Goal: Use online tool/utility: Utilize a website feature to perform a specific function

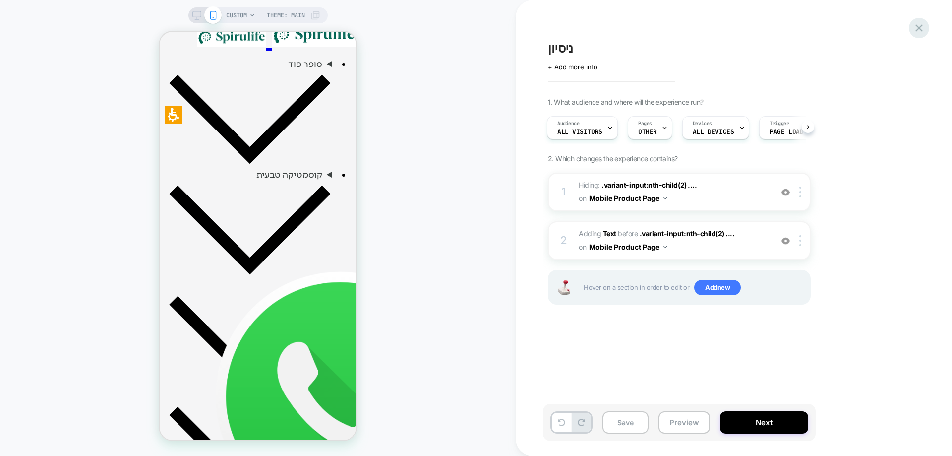
click at [0, 0] on icon at bounding box center [0, 0] width 0 height 0
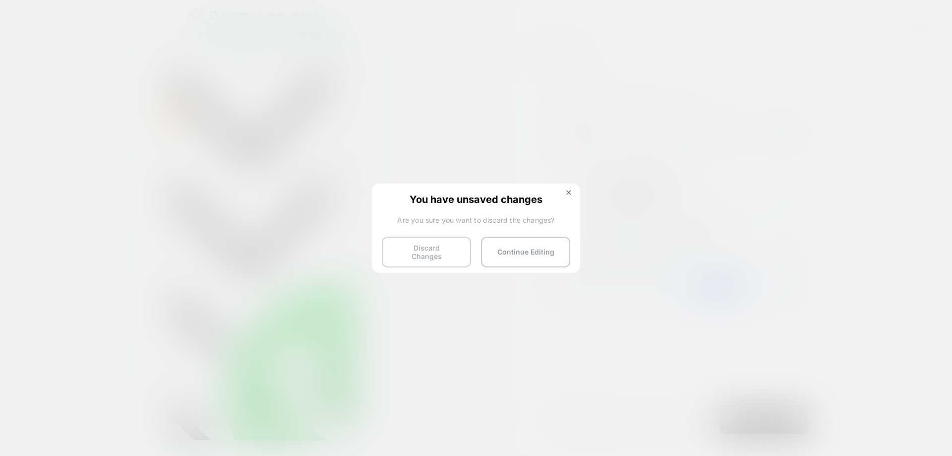
click at [401, 253] on button "Discard Changes" at bounding box center [426, 252] width 89 height 31
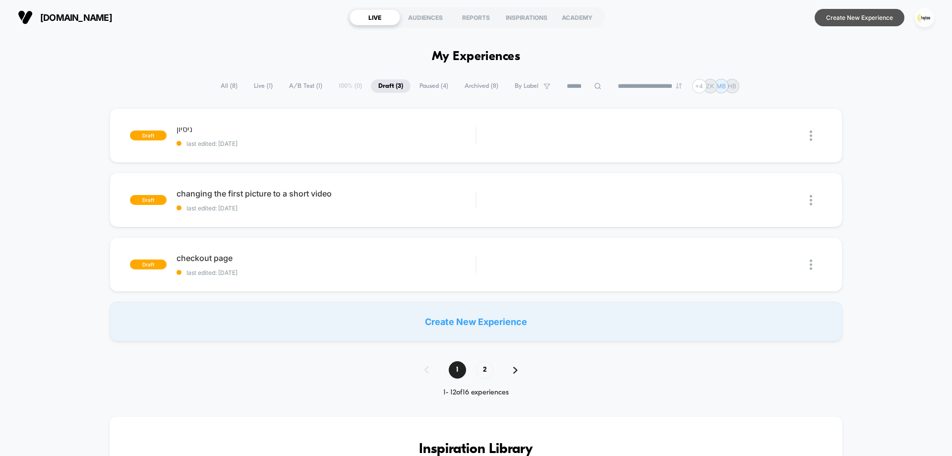
click at [843, 17] on button "Create New Experience" at bounding box center [860, 17] width 90 height 17
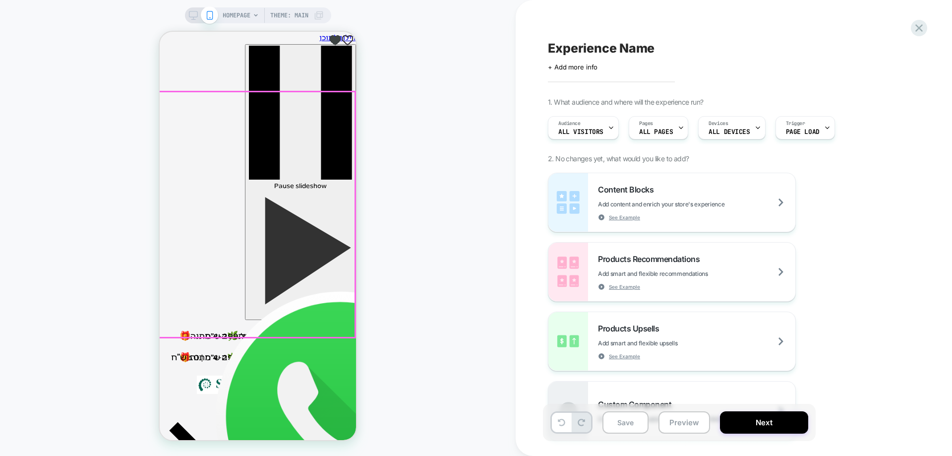
drag, startPoint x: 281, startPoint y: 168, endPoint x: 660, endPoint y: 309, distance: 403.6
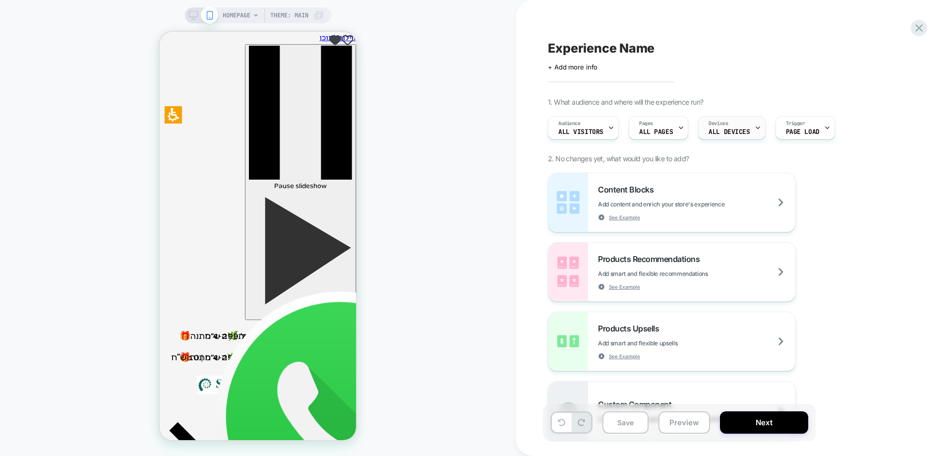
click at [728, 132] on span "ALL DEVICES" at bounding box center [729, 131] width 41 height 7
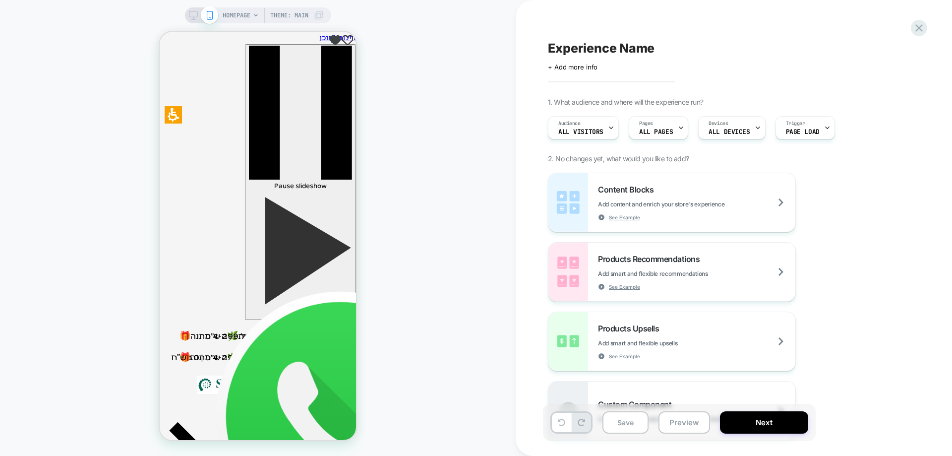
click at [236, 12] on span "HOMEPAGE" at bounding box center [237, 15] width 28 height 16
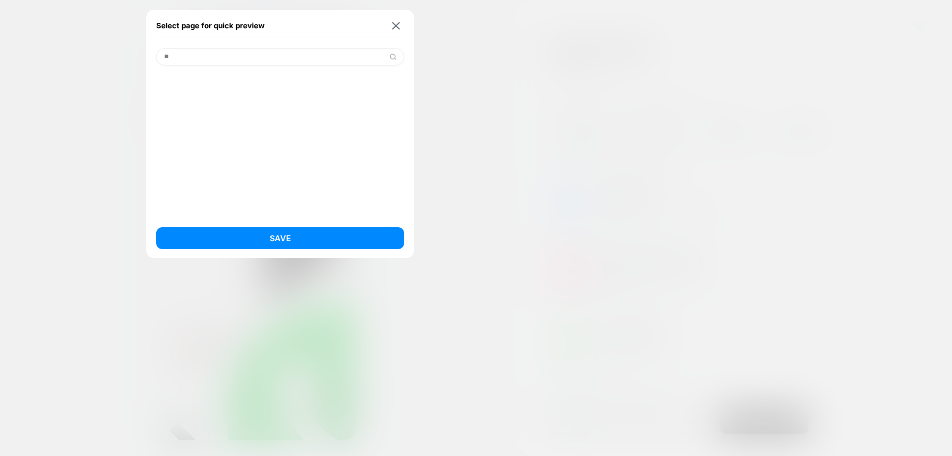
type input "*"
type input "********"
click at [212, 80] on div "קוסמטיקה טבעית (Collection)" at bounding box center [280, 82] width 248 height 19
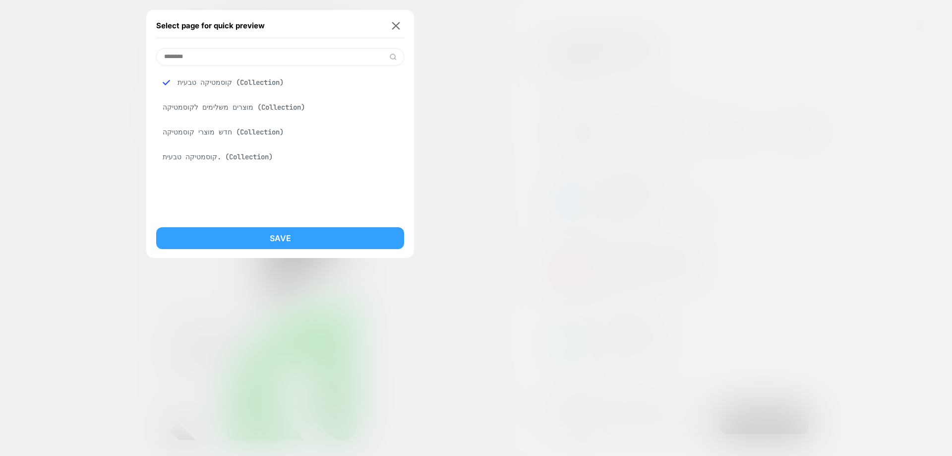
click at [307, 242] on button "Save" at bounding box center [280, 238] width 248 height 22
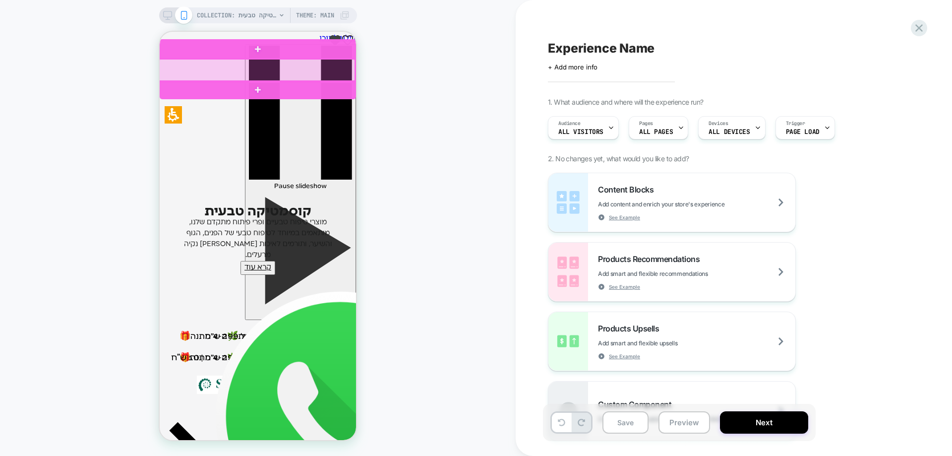
click at [265, 65] on div at bounding box center [257, 70] width 196 height 23
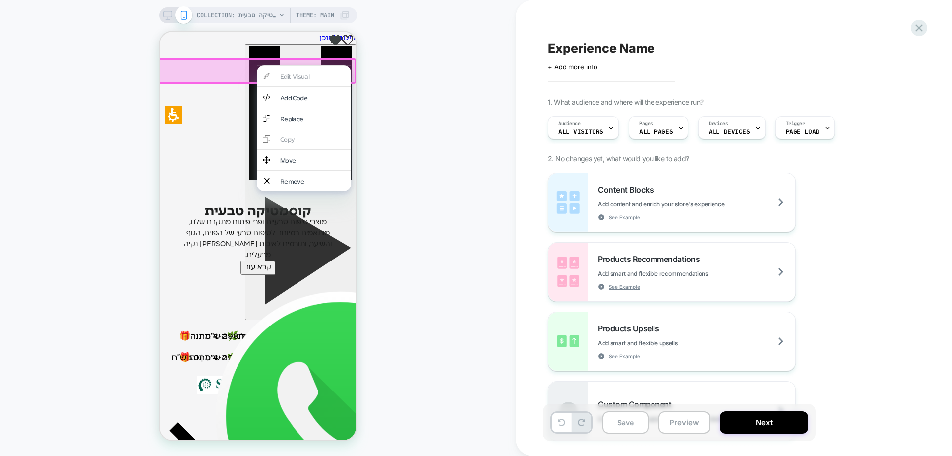
click at [451, 181] on div "COLLECTION: קוסמטיקה טבעית (Category) COLLECTION: קוסמטיקה טבעית (Category) The…" at bounding box center [258, 228] width 516 height 436
click at [99, 94] on div "COLLECTION: קוסמטיקה טבעית (Category) COLLECTION: קוסמטיקה טבעית (Category) The…" at bounding box center [258, 228] width 516 height 436
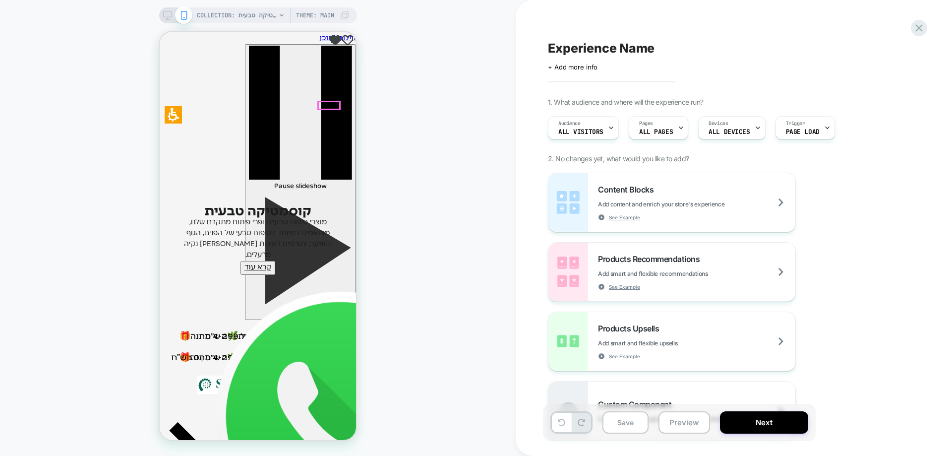
click at [284, 17] on div "COLLECTION: קוסמטיקה טבעית (Category) Theme: MAIN" at bounding box center [273, 15] width 153 height 16
click at [452, 131] on div "COLLECTION: קוסמטיקה טבעית (Category) COLLECTION: קוסמטיקה טבעית (Category) The…" at bounding box center [258, 228] width 516 height 436
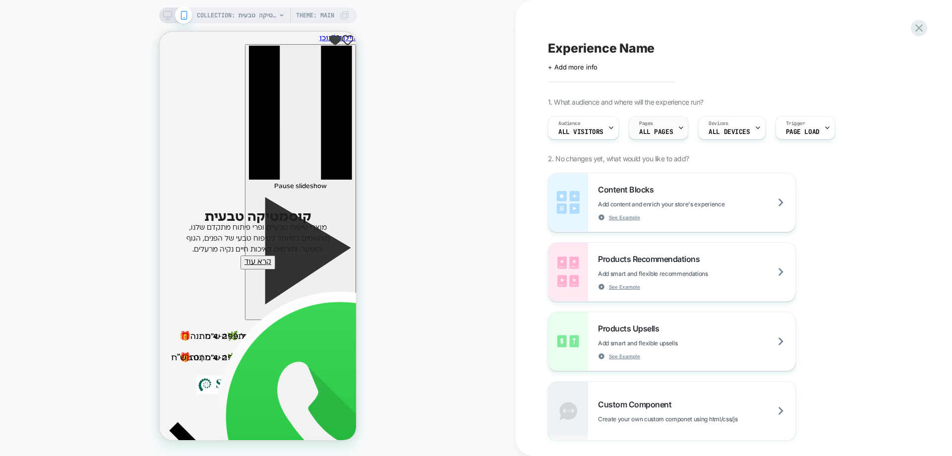
click at [651, 126] on span "Pages" at bounding box center [646, 123] width 14 height 7
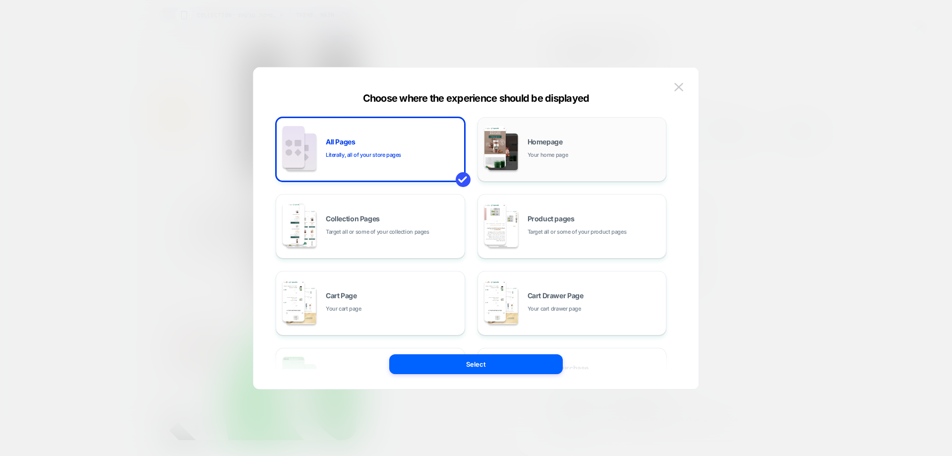
click at [560, 145] on span "Homepage" at bounding box center [545, 141] width 35 height 7
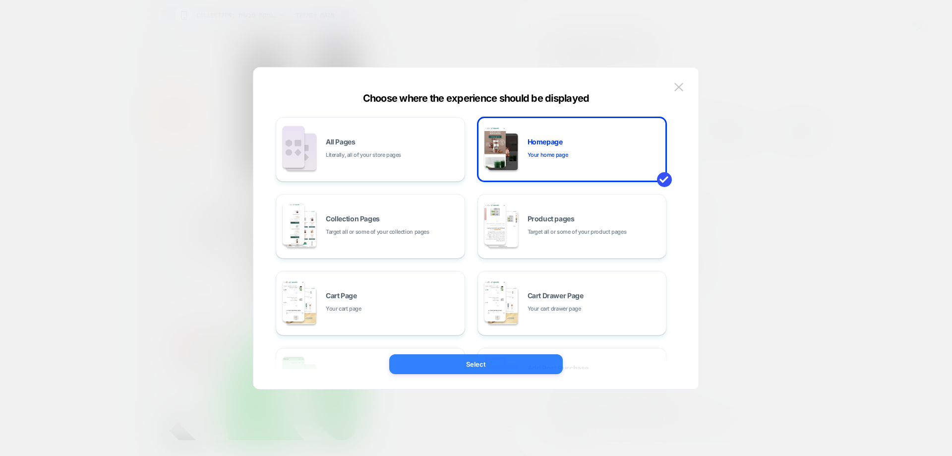
click at [107, 365] on button "Select" at bounding box center [71, 352] width 69 height 32
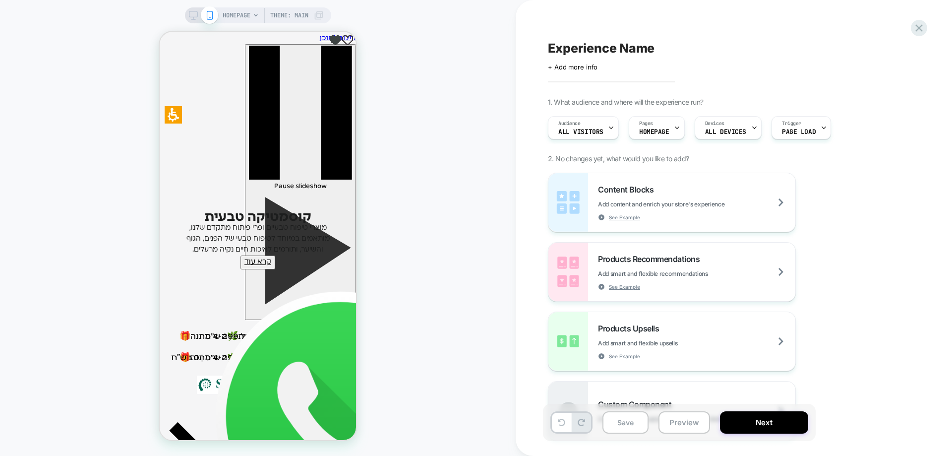
click at [457, 196] on div "HOMEPAGE Theme: MAIN" at bounding box center [258, 228] width 516 height 436
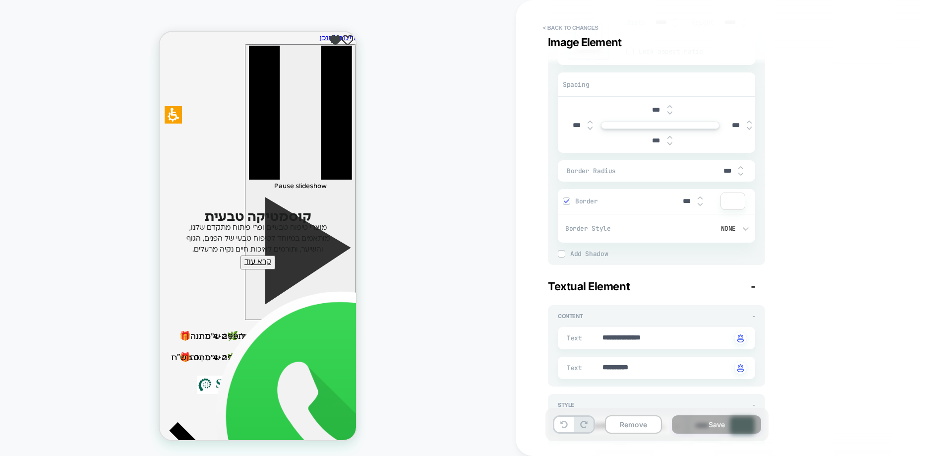
scroll to position [297, 0]
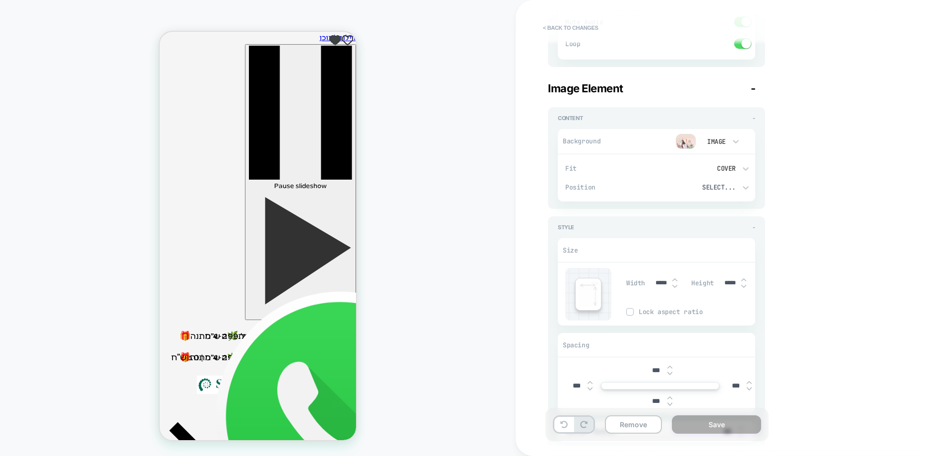
type textarea "*"
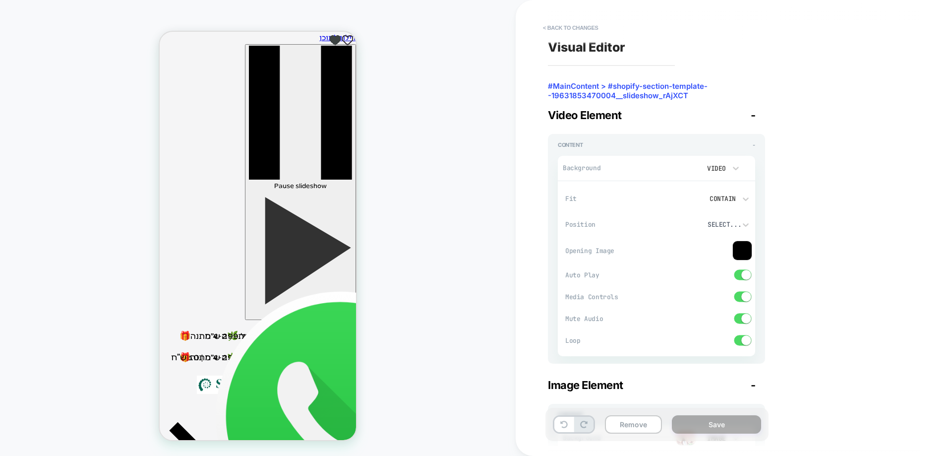
scroll to position [0, 0]
click at [581, 30] on button "< Back to changes" at bounding box center [570, 28] width 65 height 16
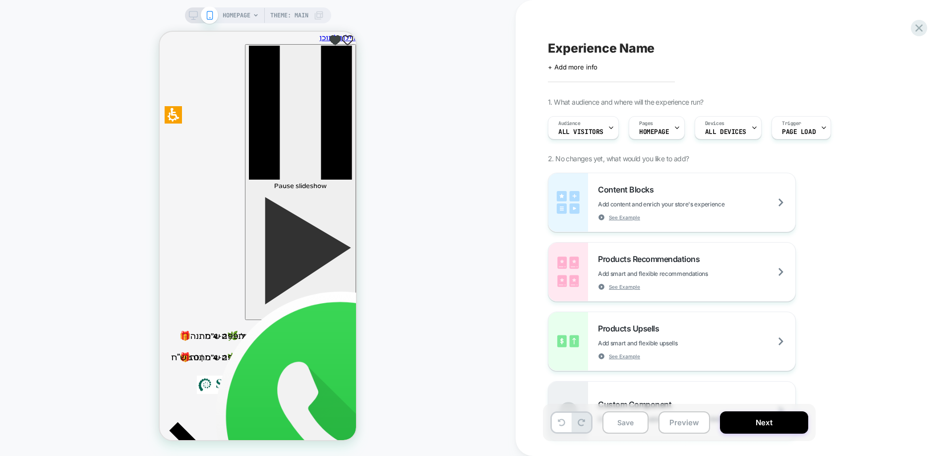
click at [246, 18] on span "HOMEPAGE" at bounding box center [237, 15] width 28 height 16
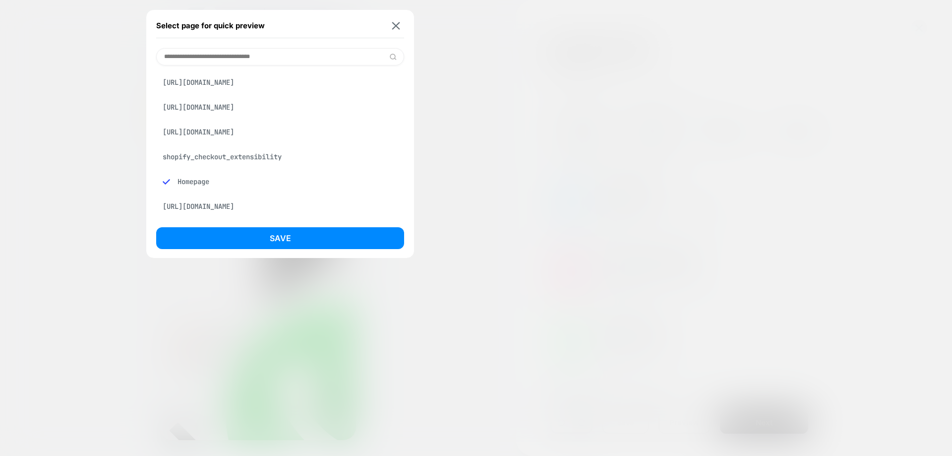
click at [247, 58] on input at bounding box center [280, 56] width 248 height 17
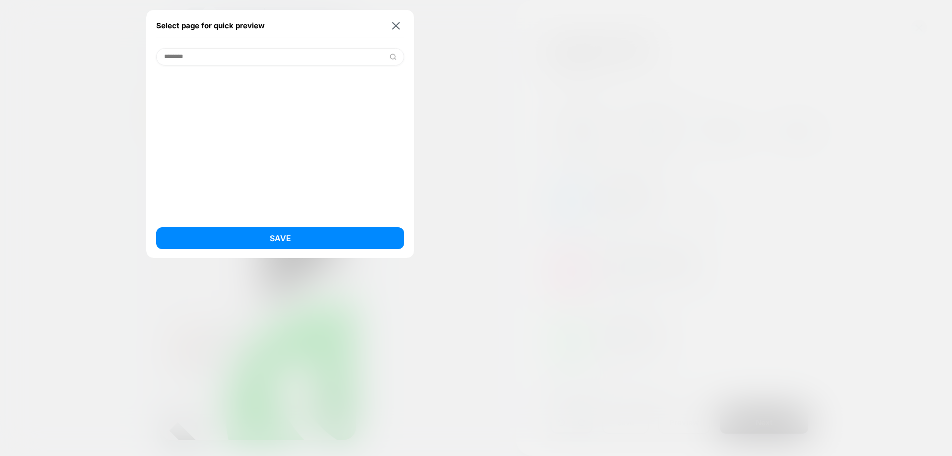
type input "********"
click at [397, 32] on div "Select page for quick preview" at bounding box center [280, 25] width 248 height 25
click at [397, 22] on img at bounding box center [396, 25] width 8 height 7
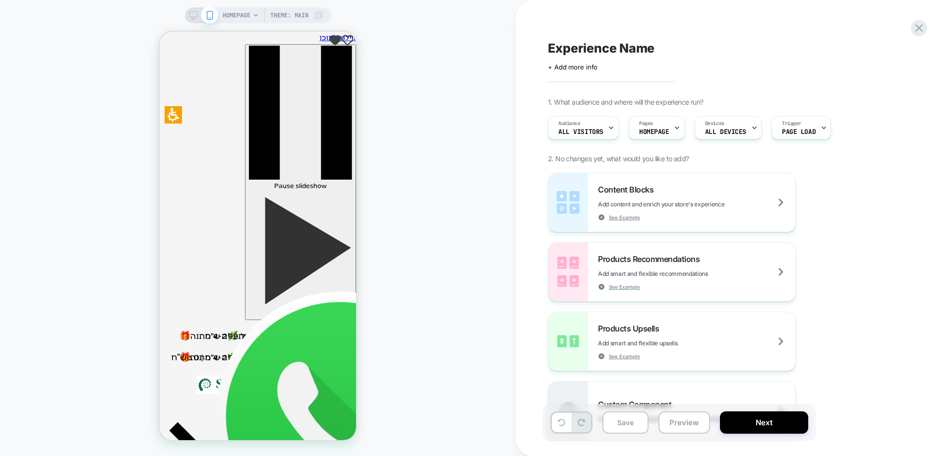
click at [247, 20] on span "HOMEPAGE" at bounding box center [237, 15] width 28 height 16
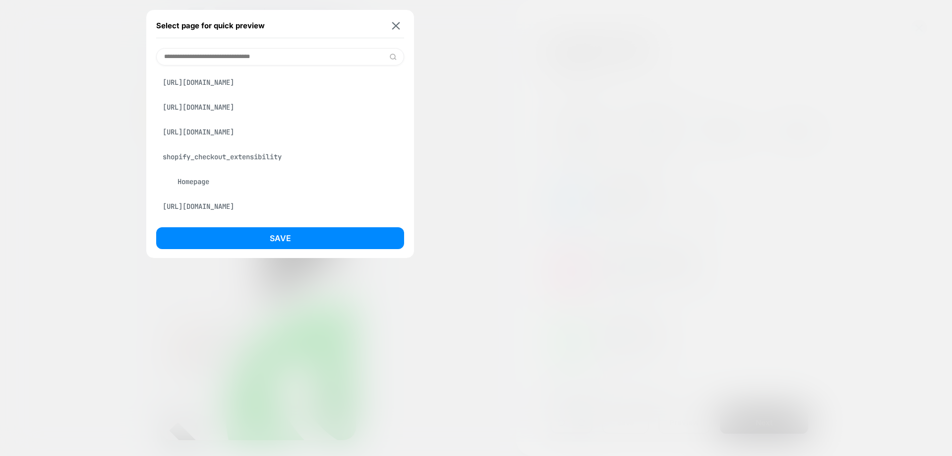
click at [222, 92] on div "https://spiru-life.co.il/products/%D7%A9%D7%95%D7%A7%D7%95%D7%9E%D7%90%D7%A7%D7…" at bounding box center [280, 82] width 248 height 19
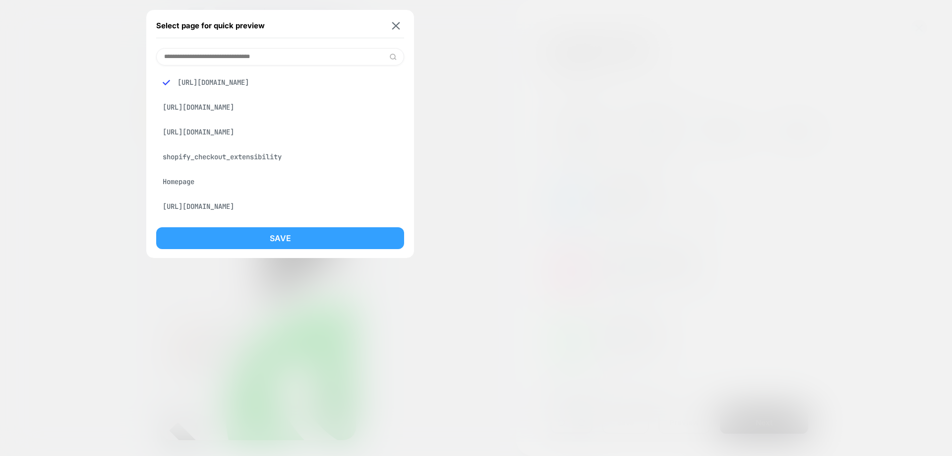
click at [292, 237] on button "Save" at bounding box center [280, 238] width 248 height 22
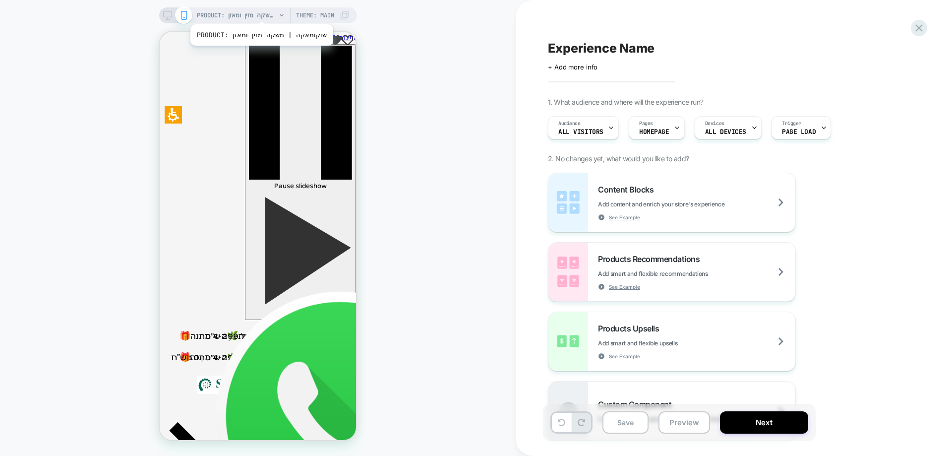
click at [252, 12] on span "PRODUCT: שוקומאקה | משקה מזין ומאזן" at bounding box center [236, 15] width 79 height 16
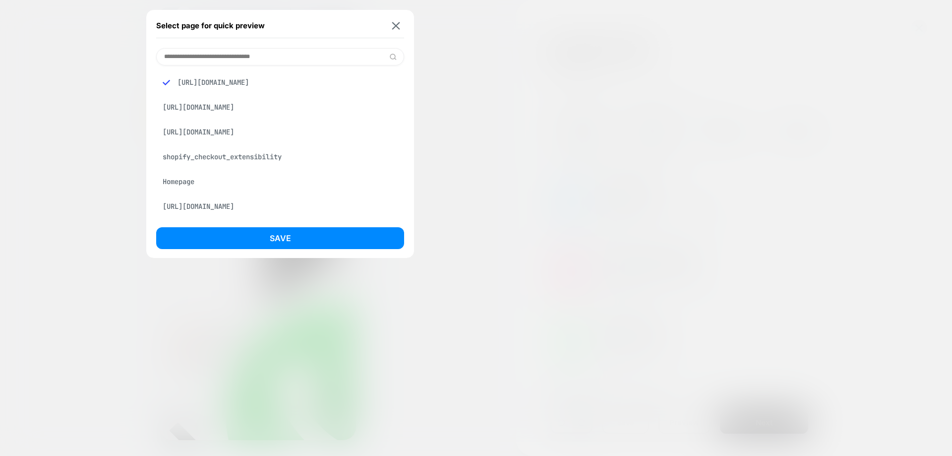
click at [202, 60] on input at bounding box center [280, 56] width 248 height 17
paste input "**********"
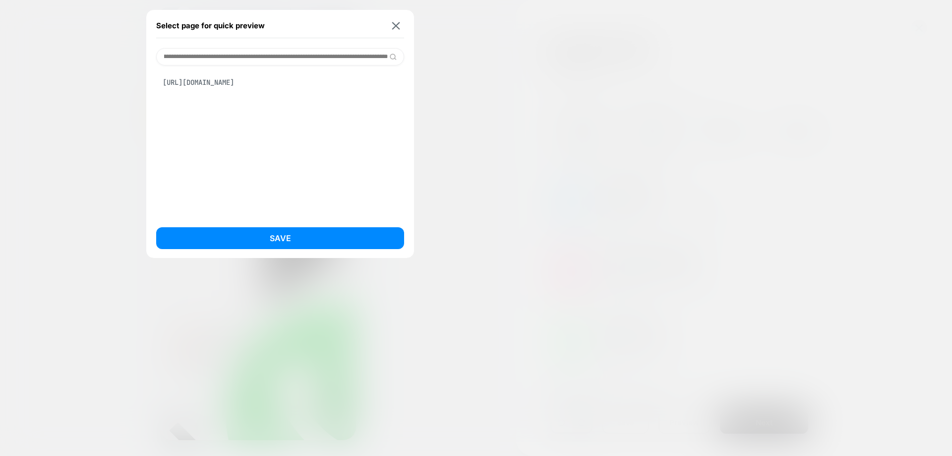
type input "**********"
click at [230, 91] on div "https://spiru-life.co.il/collections/%D7%A7%D7%95%D7%A1%D7%9E%D7%98%D7%99%D7%A7…" at bounding box center [280, 82] width 248 height 19
drag, startPoint x: 272, startPoint y: 237, endPoint x: 356, endPoint y: 275, distance: 92.8
click at [272, 238] on button "Save" at bounding box center [280, 238] width 248 height 22
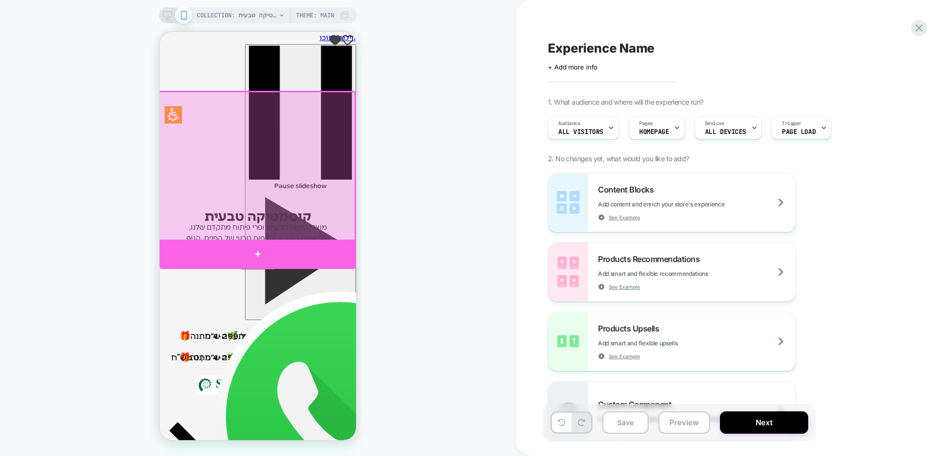
drag, startPoint x: 244, startPoint y: 255, endPoint x: 289, endPoint y: 262, distance: 46.2
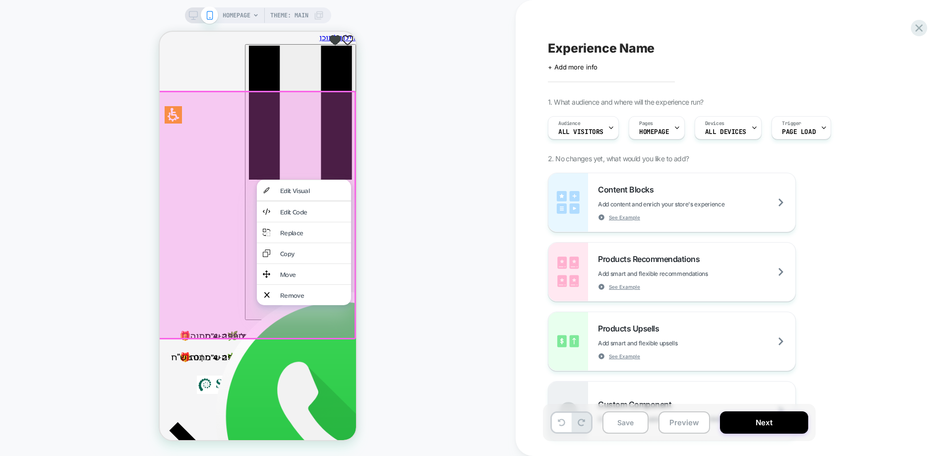
click at [343, 159] on div at bounding box center [256, 215] width 199 height 248
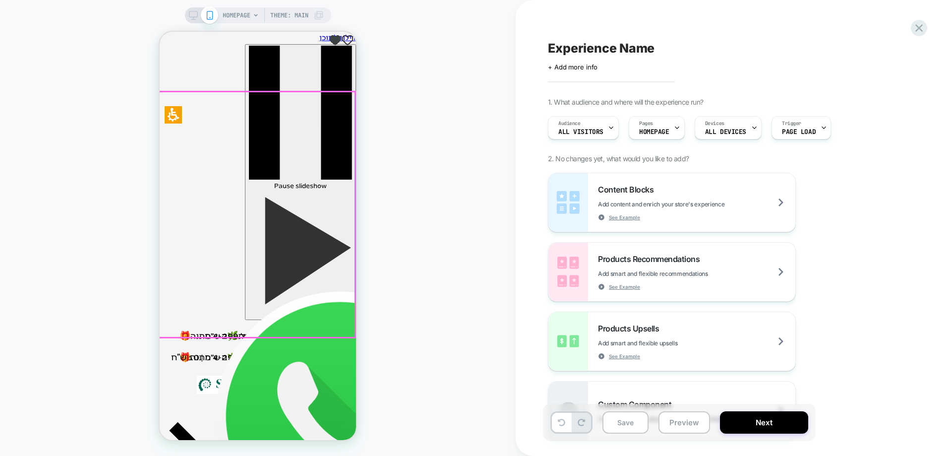
click at [338, 155] on div at bounding box center [257, 215] width 196 height 246
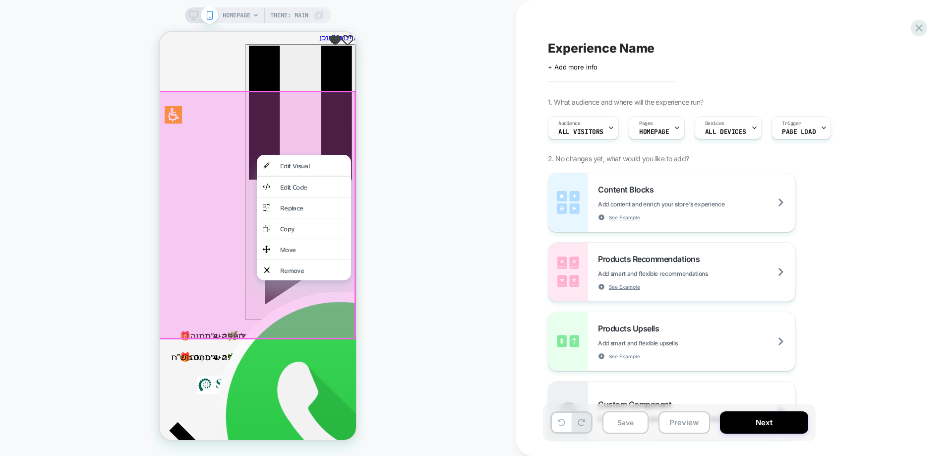
click at [293, 123] on div at bounding box center [256, 215] width 199 height 248
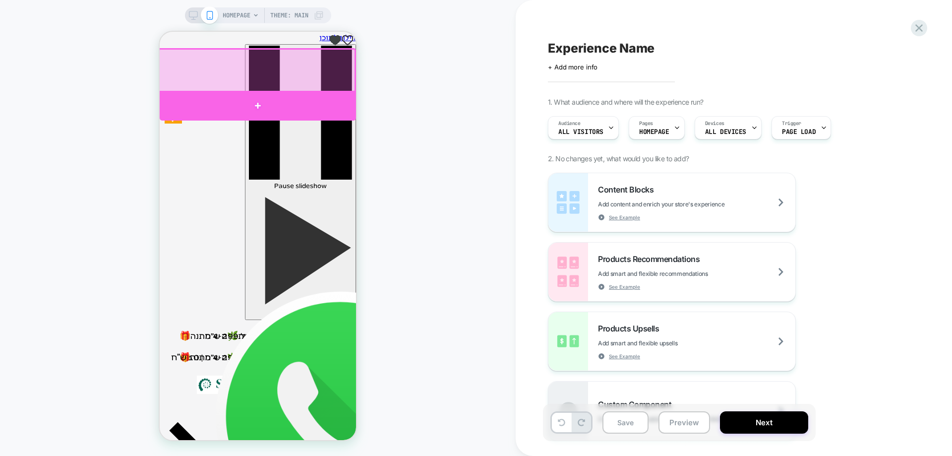
click at [260, 109] on div at bounding box center [258, 106] width 196 height 30
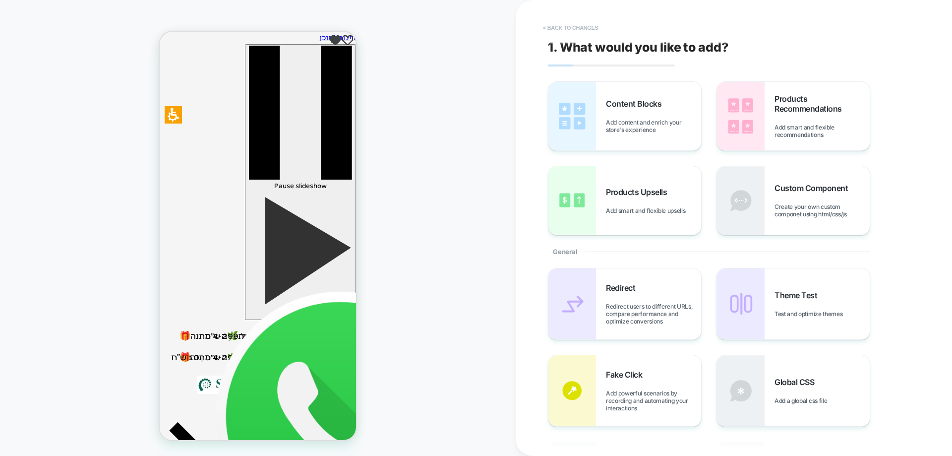
click at [573, 25] on button "< Back to changes" at bounding box center [570, 28] width 65 height 16
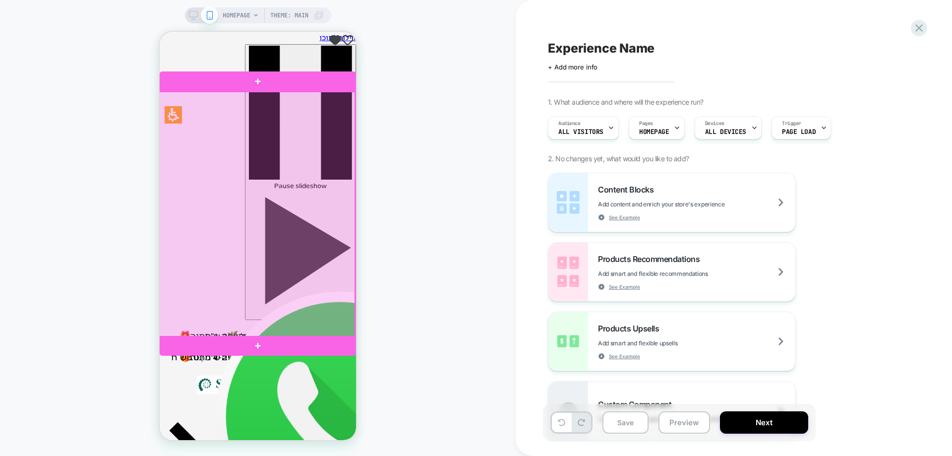
click at [270, 187] on div at bounding box center [257, 215] width 196 height 246
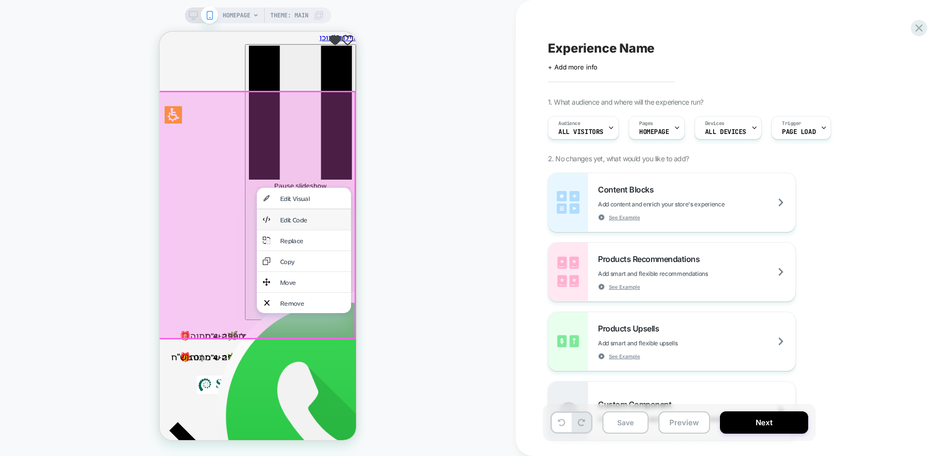
click at [305, 220] on div "Edit Code" at bounding box center [312, 219] width 65 height 8
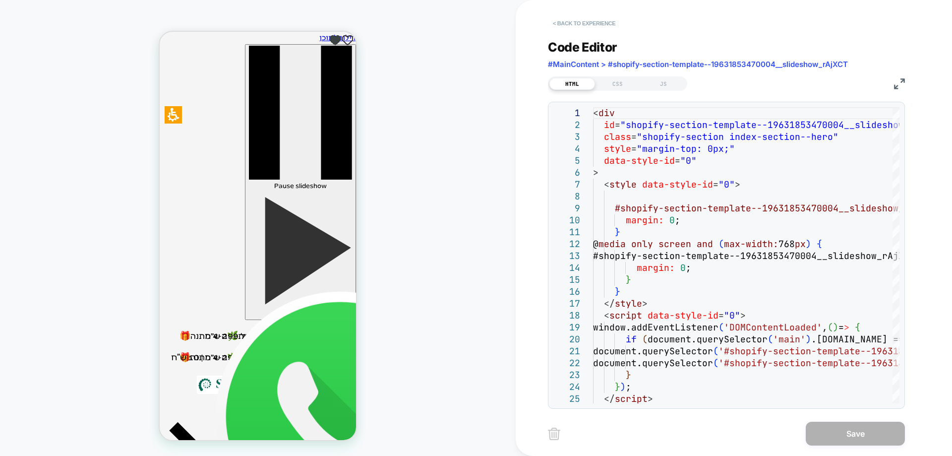
click at [600, 20] on button "< Back to experience" at bounding box center [584, 23] width 72 height 16
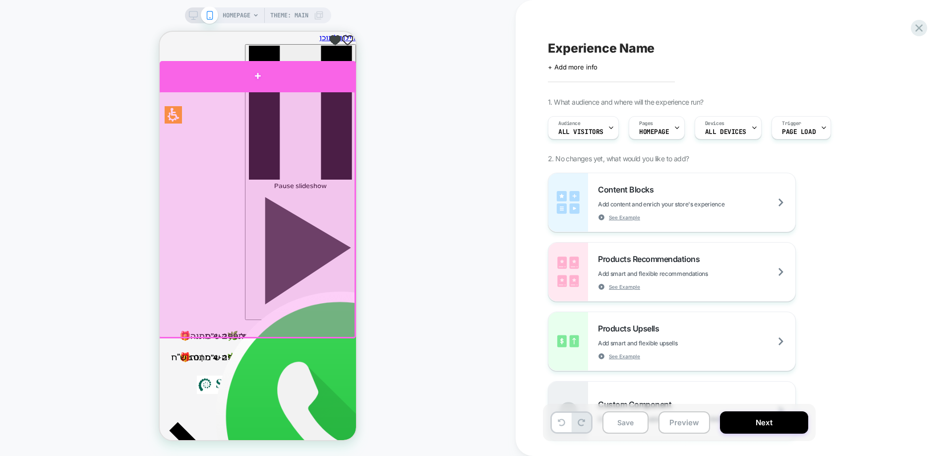
click at [276, 78] on div at bounding box center [258, 76] width 196 height 30
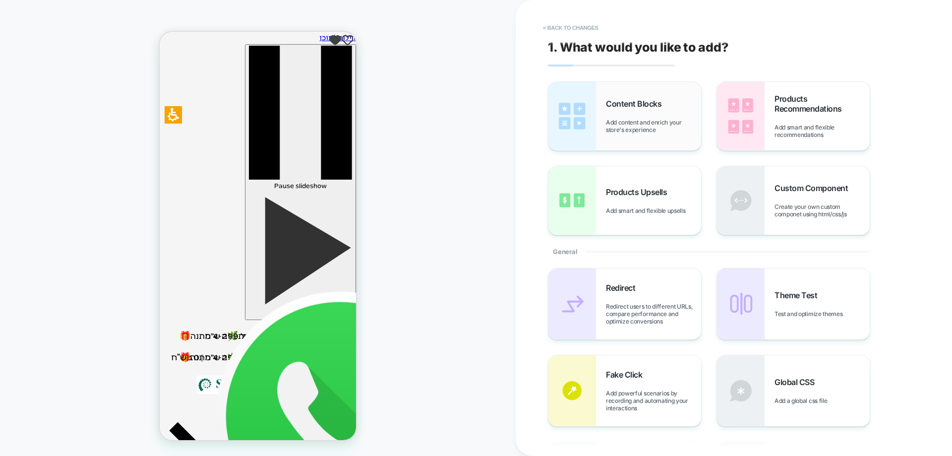
click at [623, 102] on span "Content Blocks" at bounding box center [636, 104] width 61 height 10
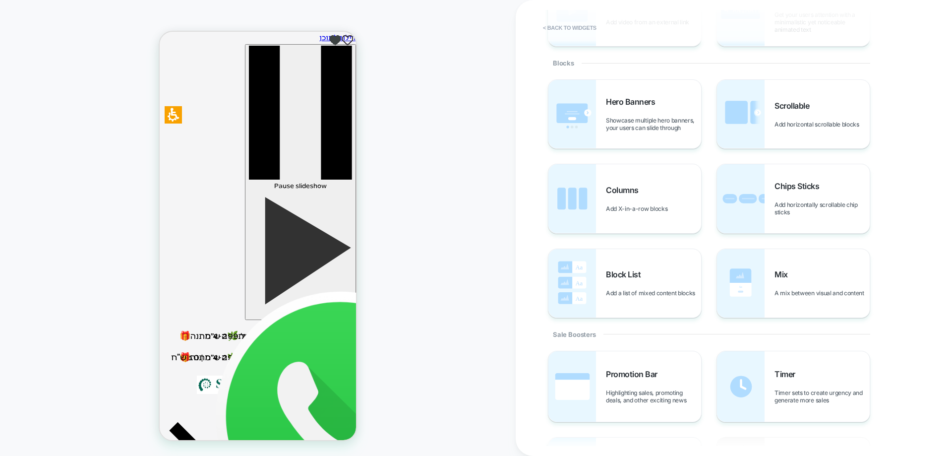
scroll to position [298, 0]
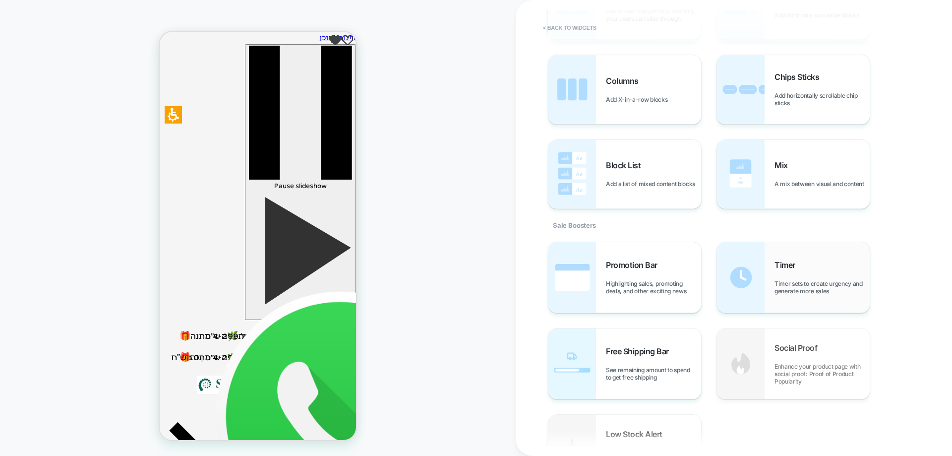
click at [796, 274] on div "Timer Timer sets to create urgency and generate more sales" at bounding box center [822, 277] width 95 height 35
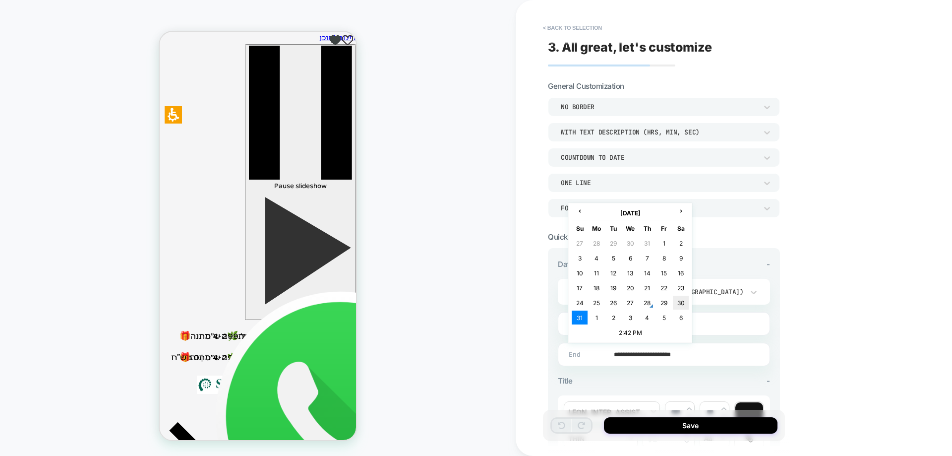
type input "**********"
drag, startPoint x: 675, startPoint y: 355, endPoint x: 690, endPoint y: 355, distance: 14.9
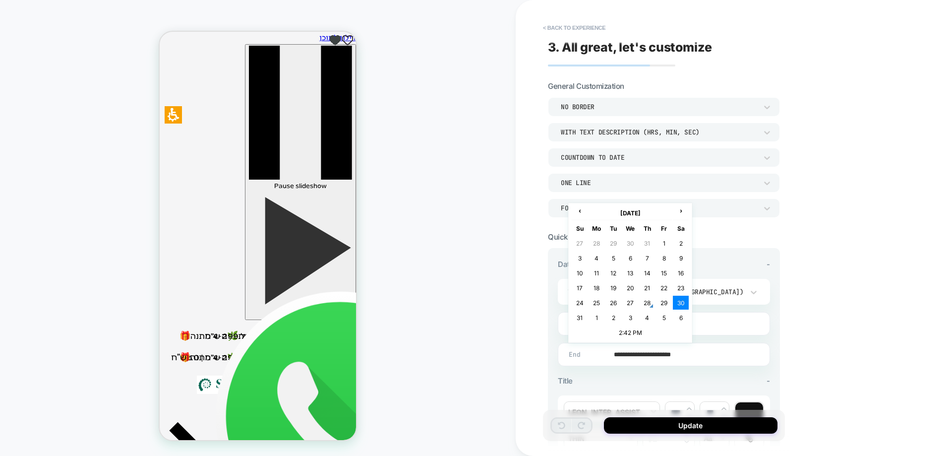
drag, startPoint x: 675, startPoint y: 355, endPoint x: 680, endPoint y: 356, distance: 6.0
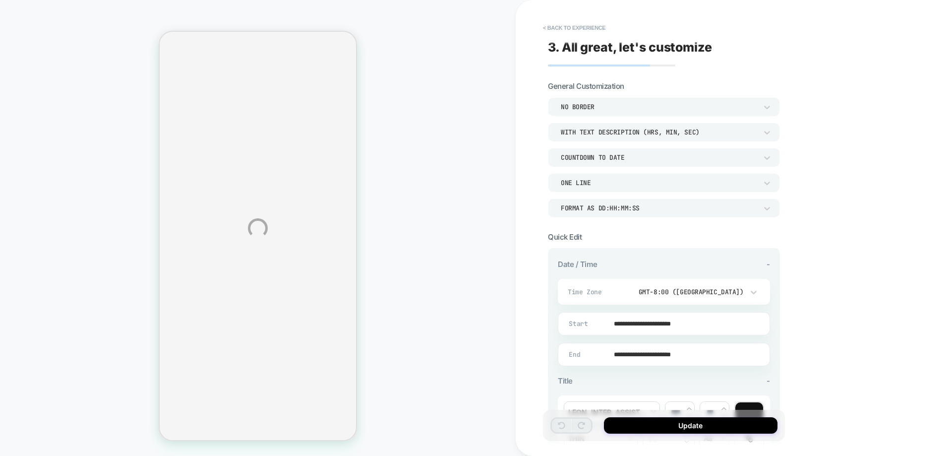
click at [638, 286] on div "**********" at bounding box center [476, 228] width 952 height 456
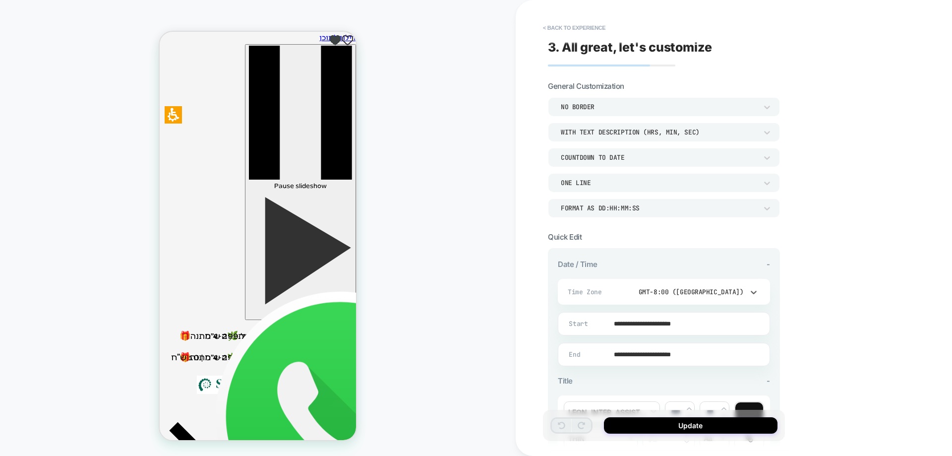
click at [164, 287] on div "GMT-8:00 ([GEOGRAPHIC_DATA])" at bounding box center [141, 282] width 46 height 8
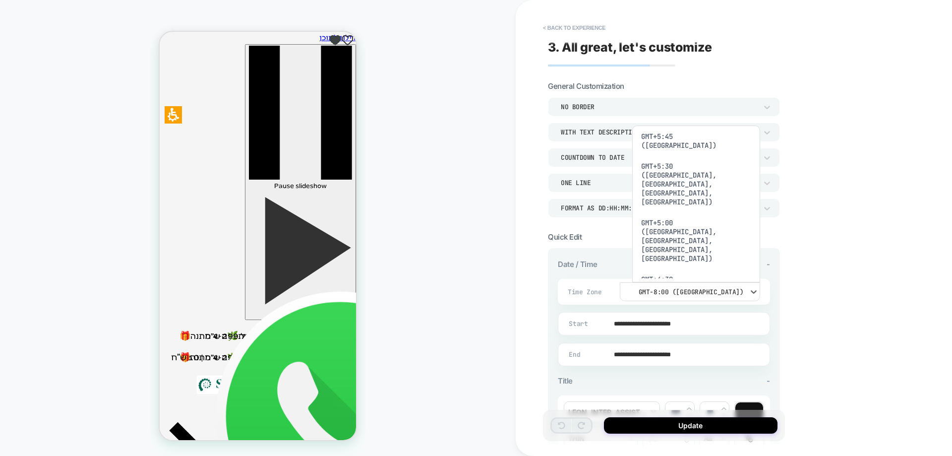
scroll to position [549, 0]
click at [695, 428] on div "GMT+2:00 ([GEOGRAPHIC_DATA], [GEOGRAPHIC_DATA], [GEOGRAPHIC_DATA])" at bounding box center [696, 452] width 120 height 48
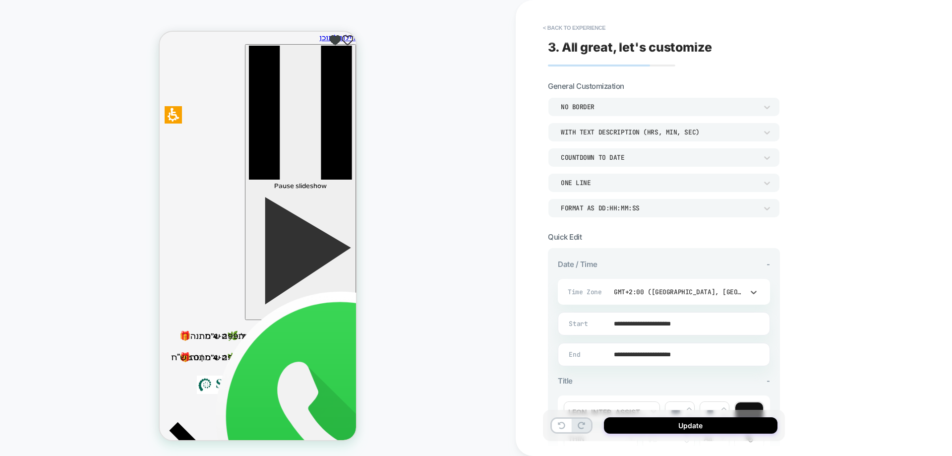
click at [722, 352] on input "**********" at bounding box center [661, 354] width 211 height 23
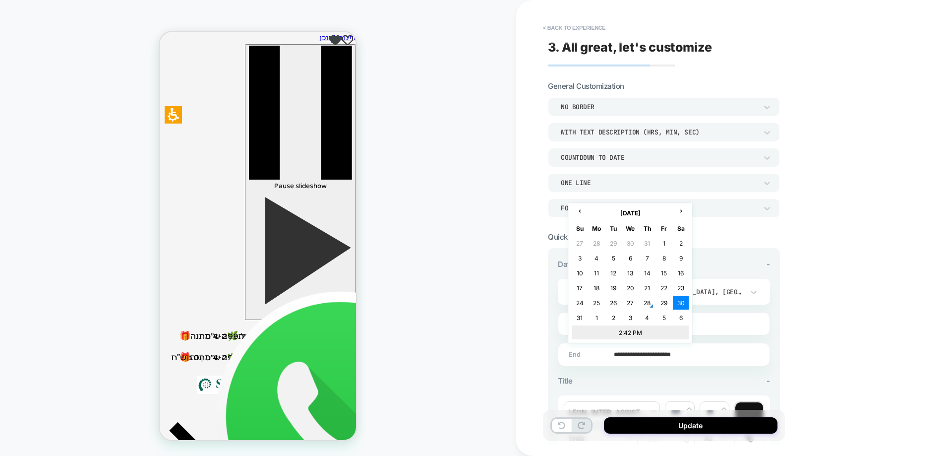
click at [619, 329] on td "2:42 PM" at bounding box center [630, 332] width 117 height 14
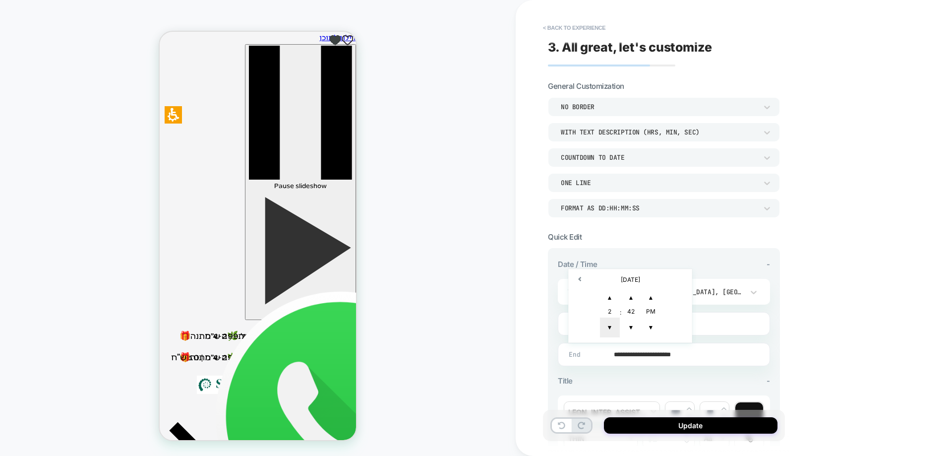
click at [634, 294] on span "▲" at bounding box center [631, 298] width 20 height 20
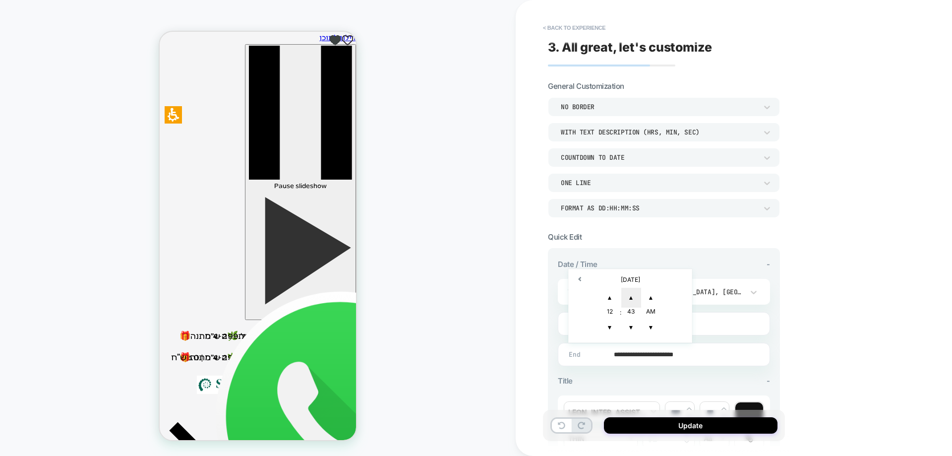
click at [634, 294] on span "▲" at bounding box center [631, 298] width 20 height 20
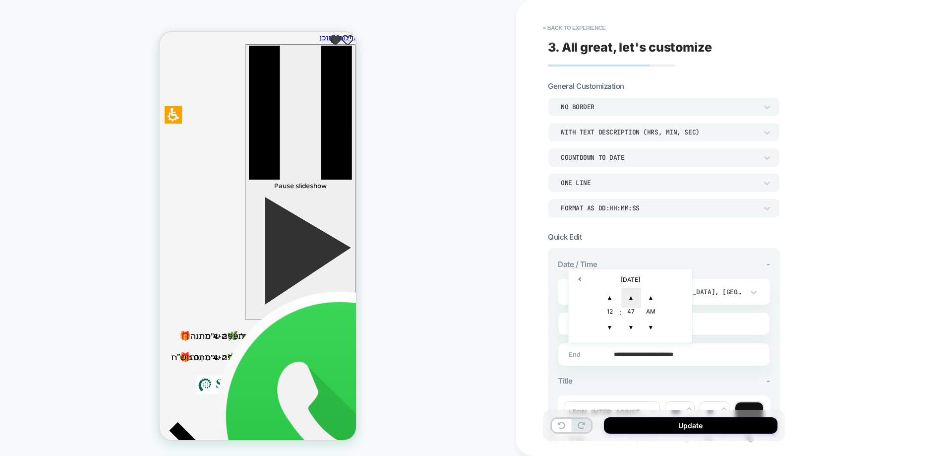
click at [634, 294] on span "▲" at bounding box center [631, 298] width 20 height 20
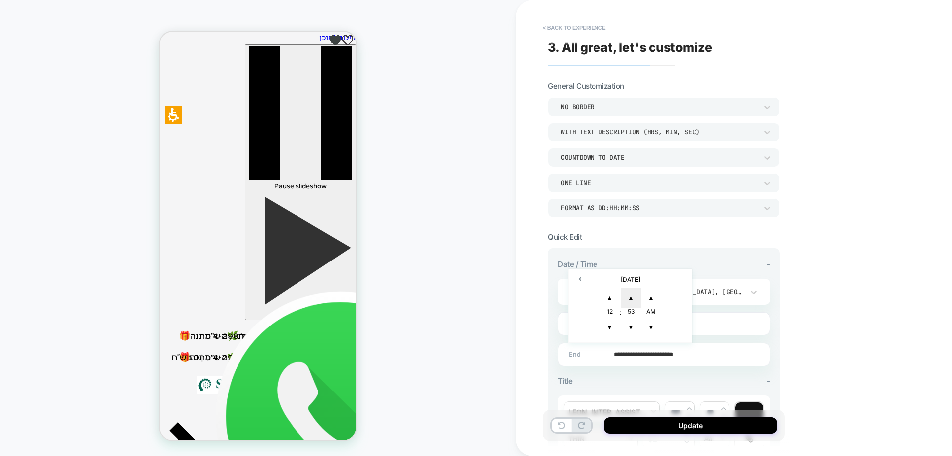
click at [634, 294] on span "▲" at bounding box center [631, 298] width 20 height 20
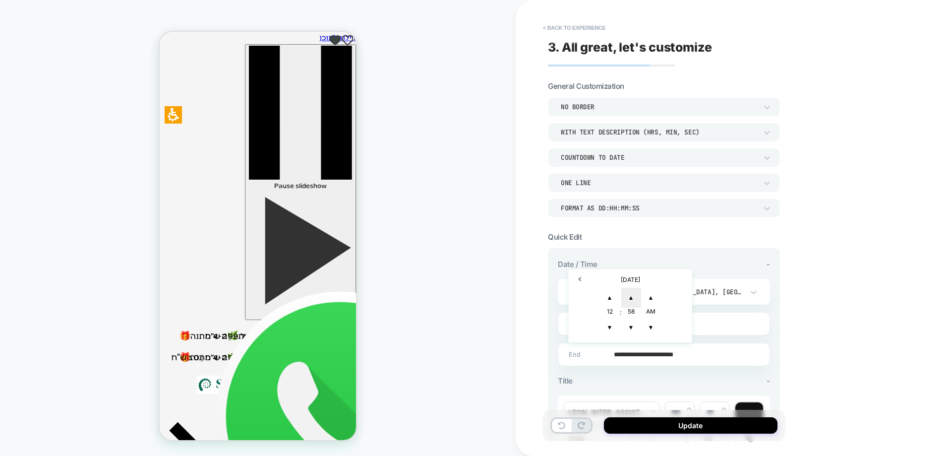
click at [634, 294] on span "▲" at bounding box center [631, 298] width 20 height 20
type input "**********"
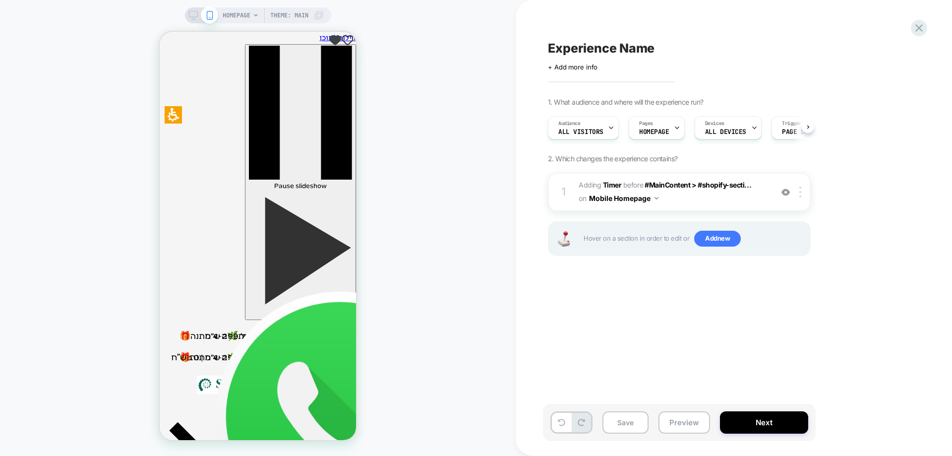
scroll to position [0, 0]
click at [622, 184] on span "#_loomi_addon_1756381408253 Adding Timer BEFORE #MainContent > #shopify-secti..…" at bounding box center [673, 192] width 189 height 27
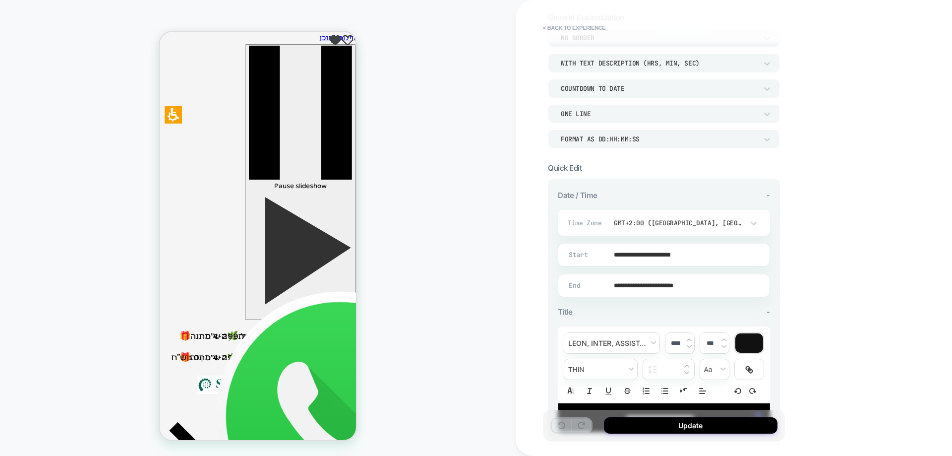
scroll to position [0, 0]
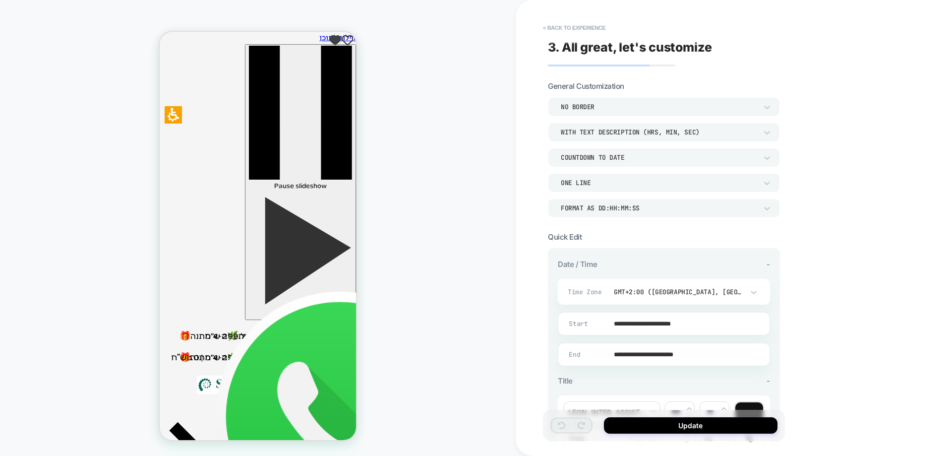
click at [623, 212] on div "Format as DD:HH:MM:SS" at bounding box center [659, 208] width 206 height 10
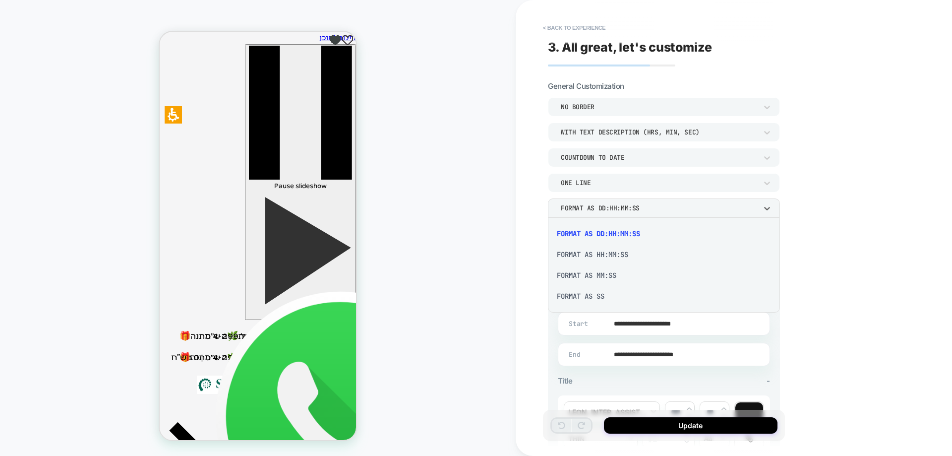
click at [623, 212] on div at bounding box center [476, 228] width 952 height 456
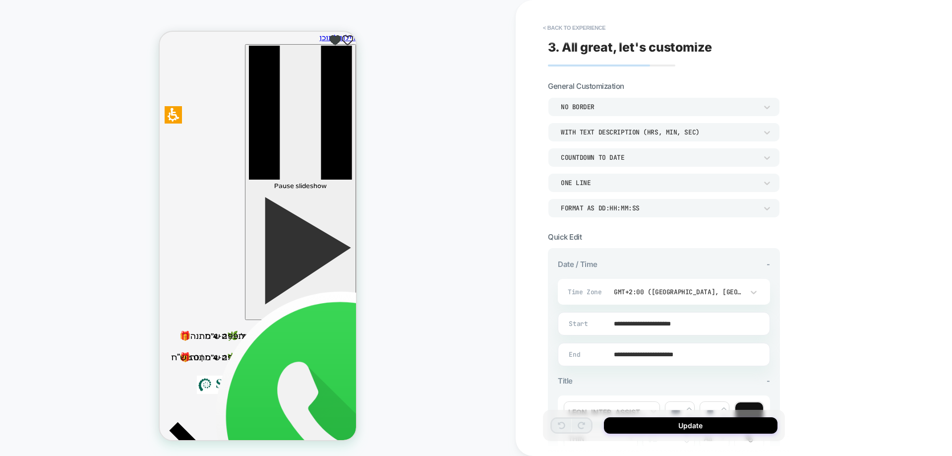
click at [612, 135] on div "WITH TEXT DESCRIPTION (HRS, MIN, SEC)" at bounding box center [659, 132] width 196 height 8
click at [623, 130] on div "WITHOUT TEXT DESCRIPTION" at bounding box center [659, 132] width 196 height 8
click at [602, 161] on div "WITH TEXT DESCRIPTION (HRS, MIN, SEC)" at bounding box center [664, 157] width 224 height 21
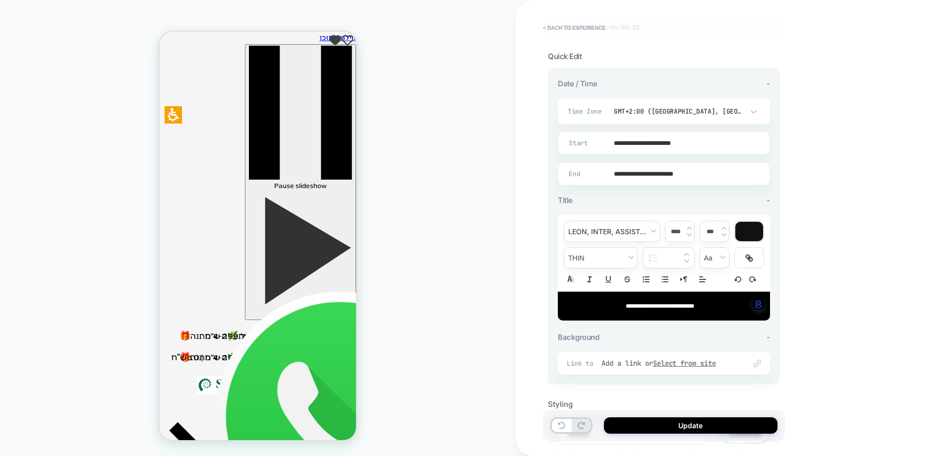
scroll to position [198, 0]
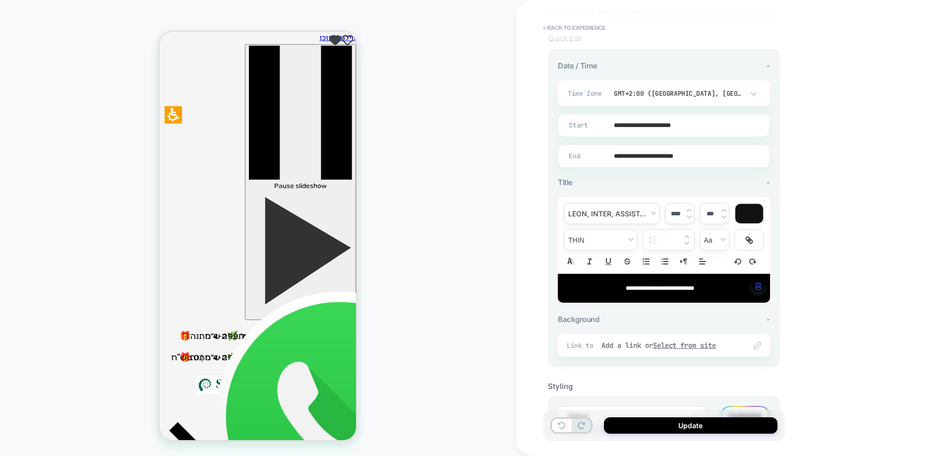
click at [636, 290] on span "**********" at bounding box center [660, 288] width 68 height 6
type input "****"
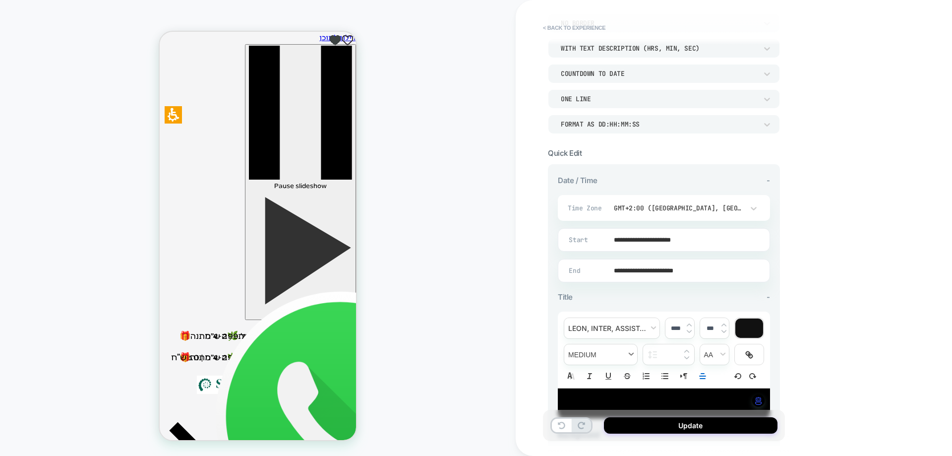
scroll to position [244, 0]
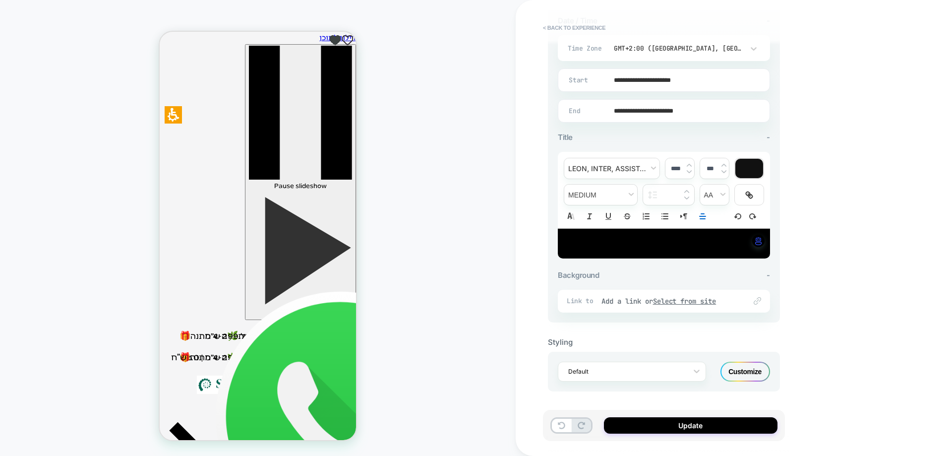
click at [737, 371] on div "Customize" at bounding box center [746, 372] width 50 height 20
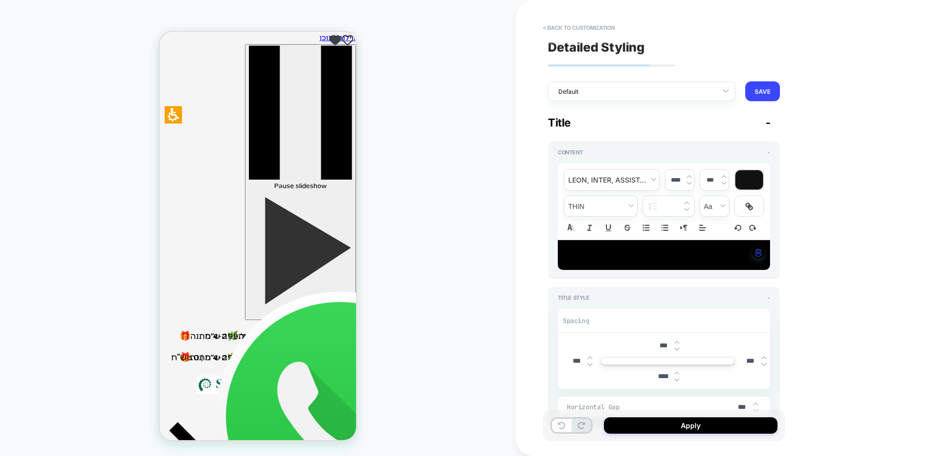
type textarea "*"
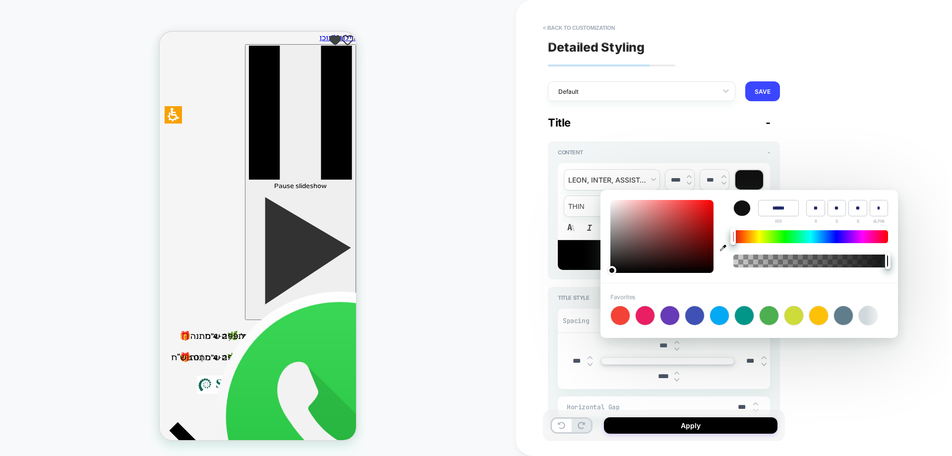
click at [482, 212] on div "HOMEPAGE Theme: MAIN" at bounding box center [258, 228] width 516 height 436
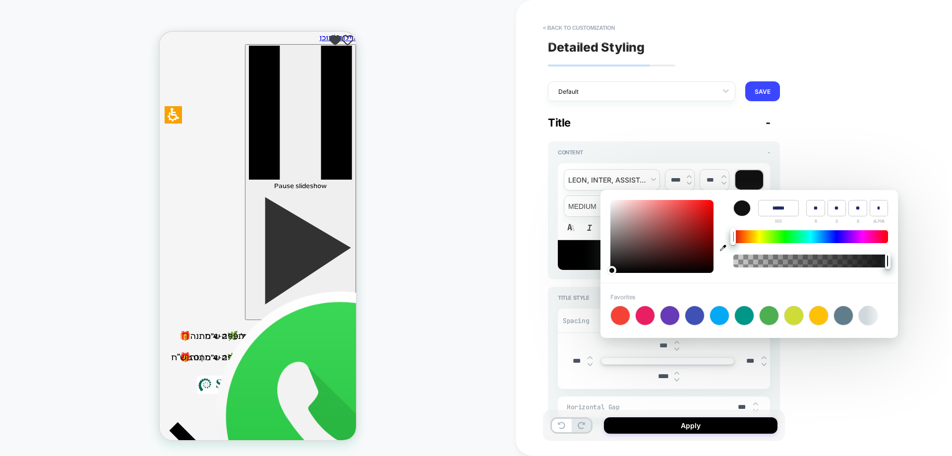
click at [723, 249] on icon "button" at bounding box center [723, 248] width 6 height 6
type input "******"
type input "***"
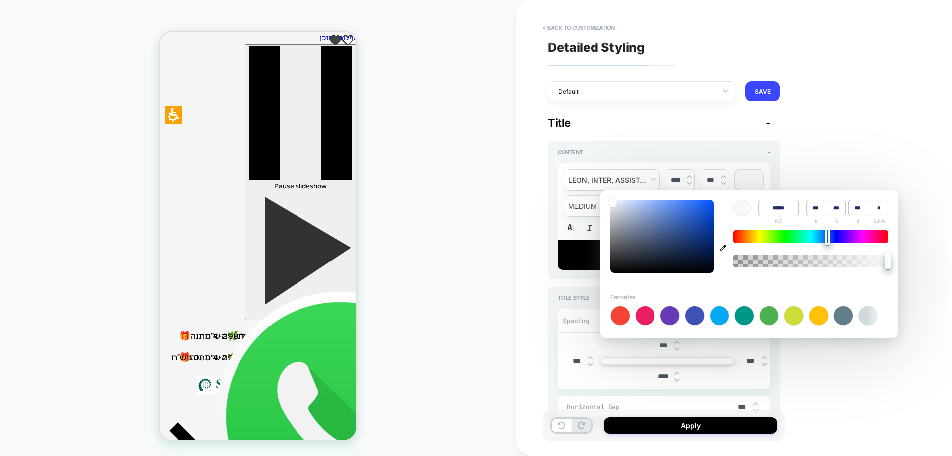
click at [464, 224] on div "HOMEPAGE Theme: MAIN" at bounding box center [258, 228] width 516 height 436
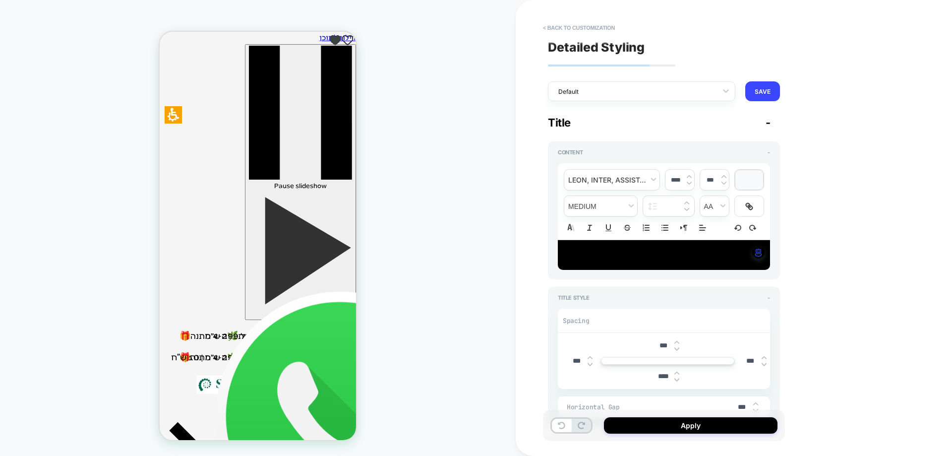
click at [641, 259] on p "﻿ ﻿" at bounding box center [660, 255] width 185 height 10
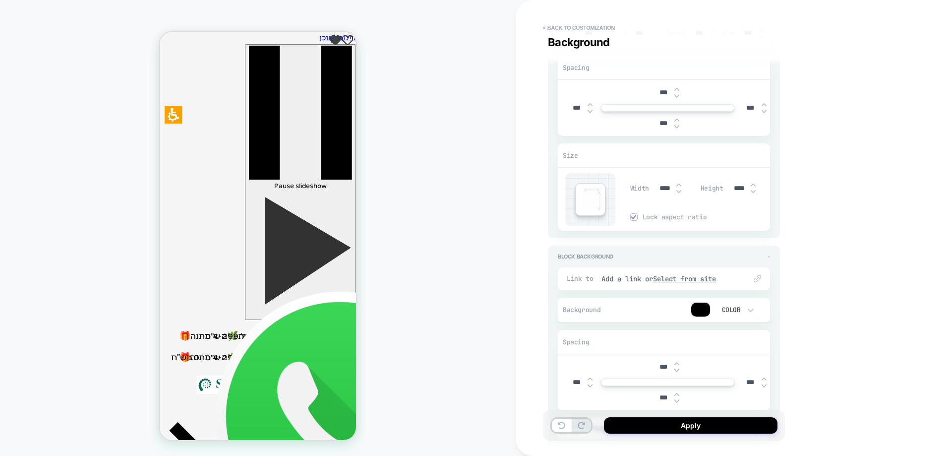
scroll to position [1483, 0]
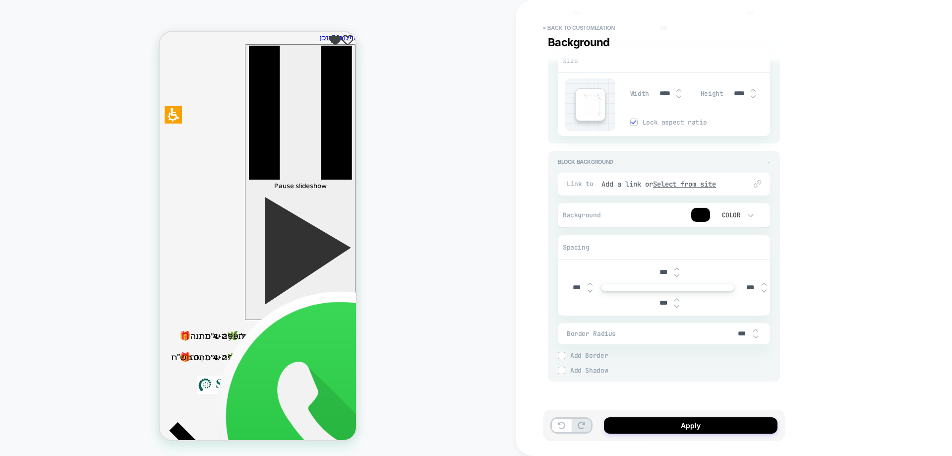
click at [758, 214] on div "Color" at bounding box center [736, 214] width 50 height 19
click at [726, 245] on div "None" at bounding box center [736, 240] width 42 height 21
click at [0, 0] on div "Color" at bounding box center [0, 0] width 0 height 0
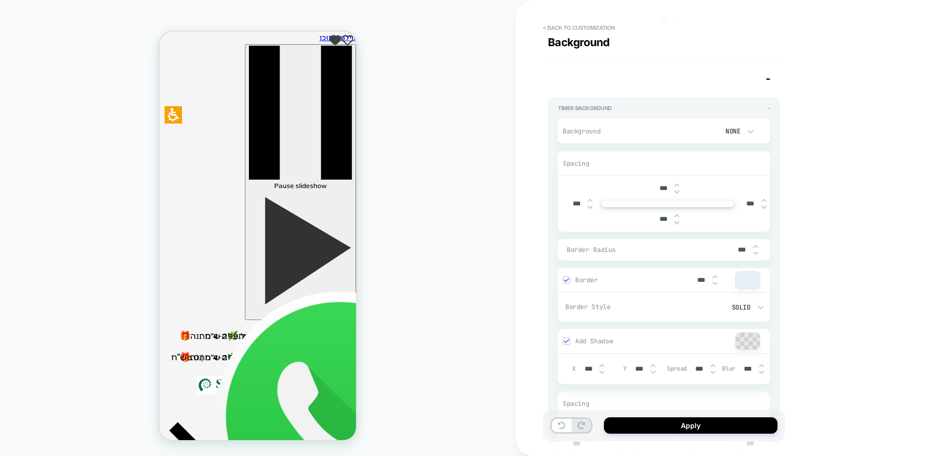
type textarea "*"
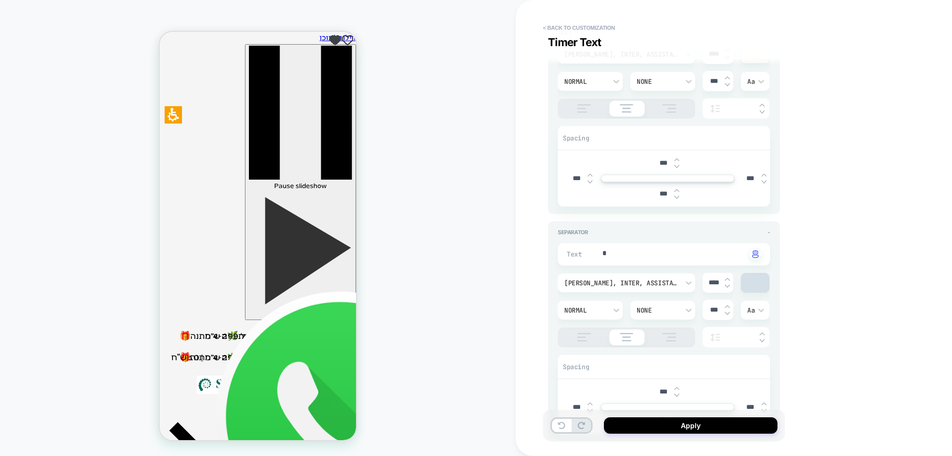
scroll to position [392, 0]
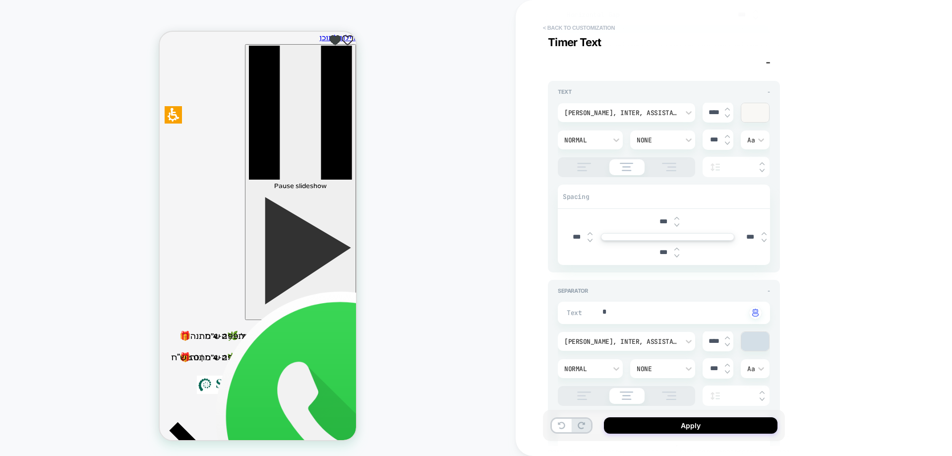
click at [601, 26] on button "< Back to customization" at bounding box center [579, 28] width 82 height 16
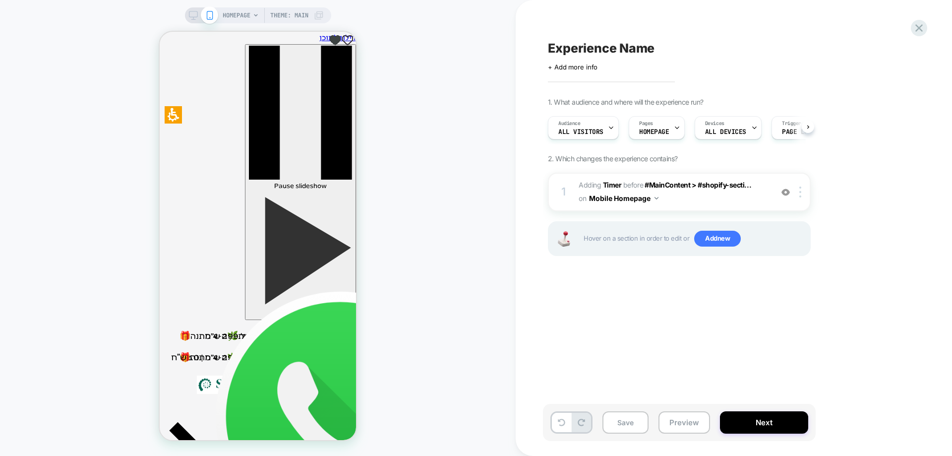
scroll to position [0, 0]
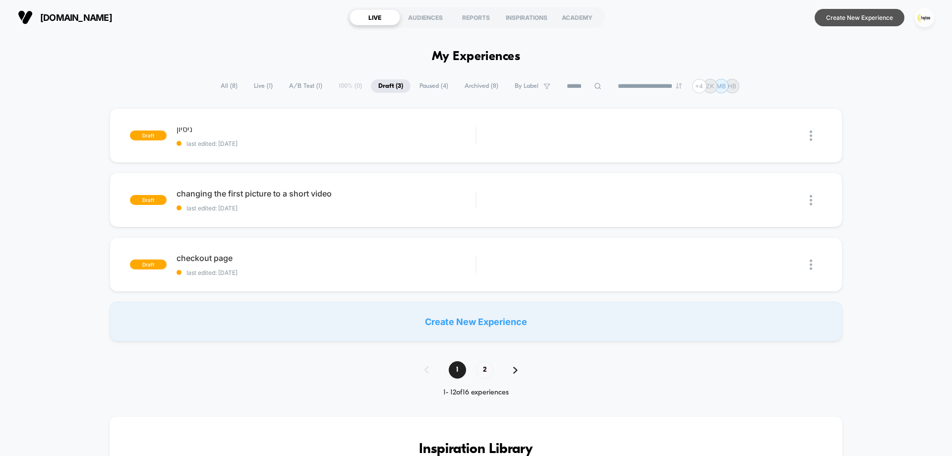
click at [884, 15] on button "Create New Experience" at bounding box center [860, 17] width 90 height 17
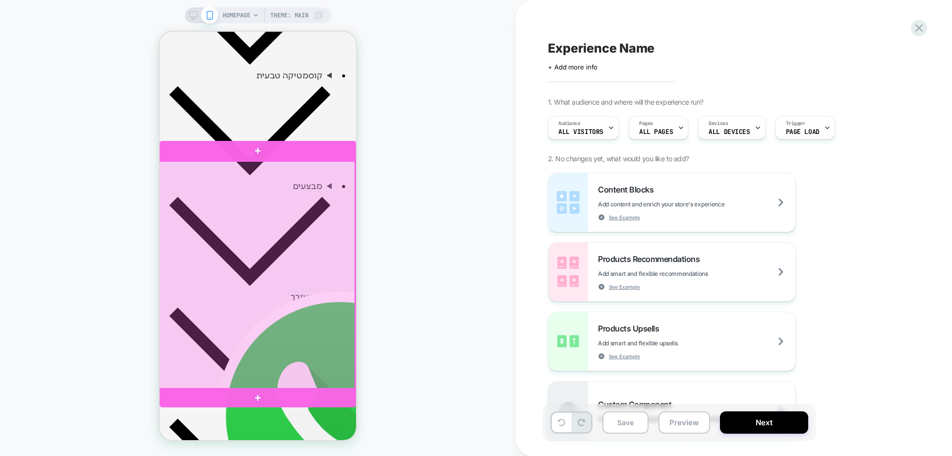
click at [307, 182] on div at bounding box center [257, 275] width 196 height 229
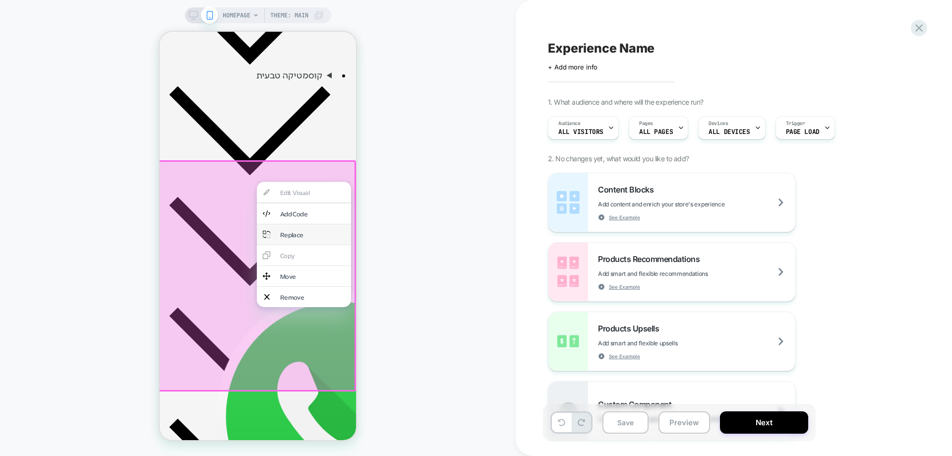
drag, startPoint x: 293, startPoint y: 232, endPoint x: 544, endPoint y: 266, distance: 252.9
click at [293, 232] on div "Replace" at bounding box center [312, 234] width 65 height 8
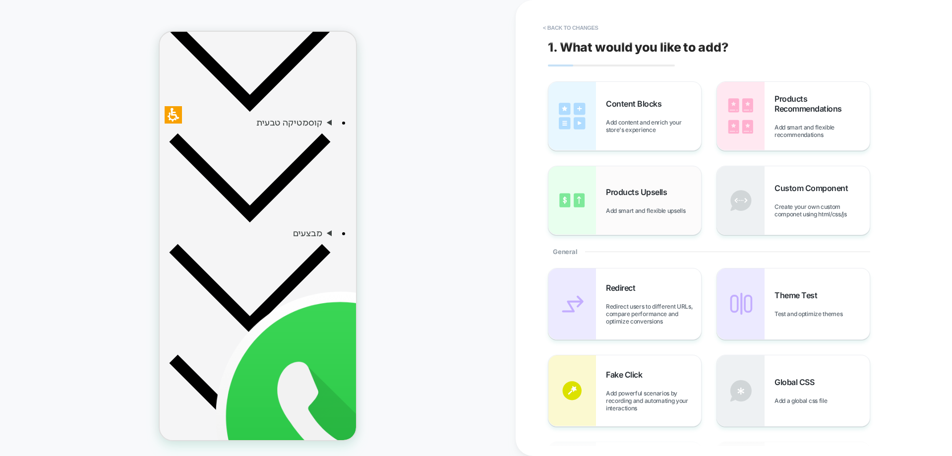
scroll to position [366, 0]
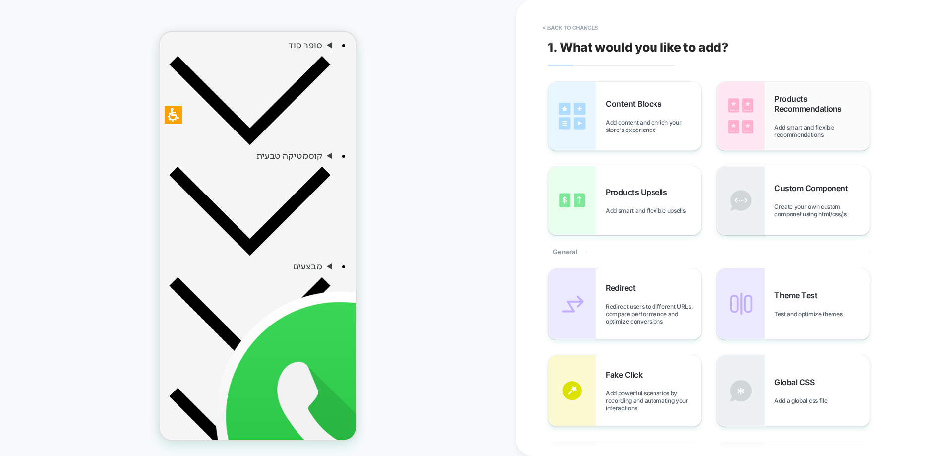
click at [790, 121] on div "Products Recommendations Add smart and flexible recommendations" at bounding box center [822, 116] width 95 height 45
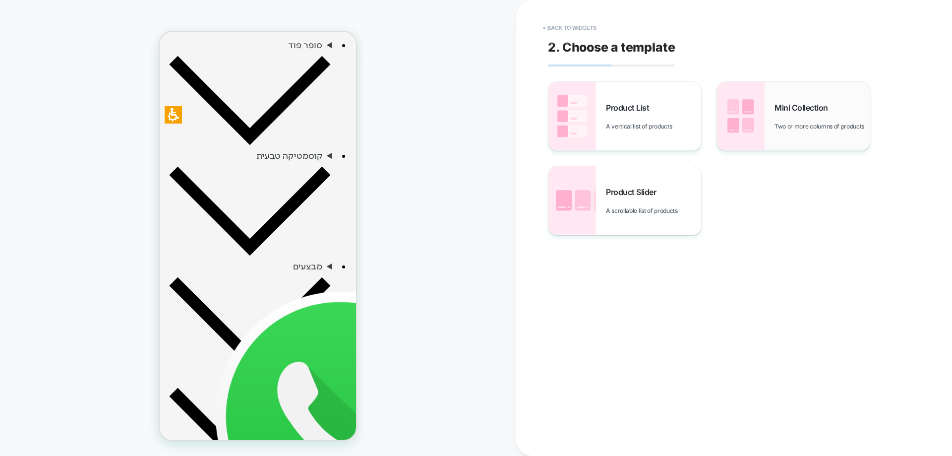
scroll to position [385, 0]
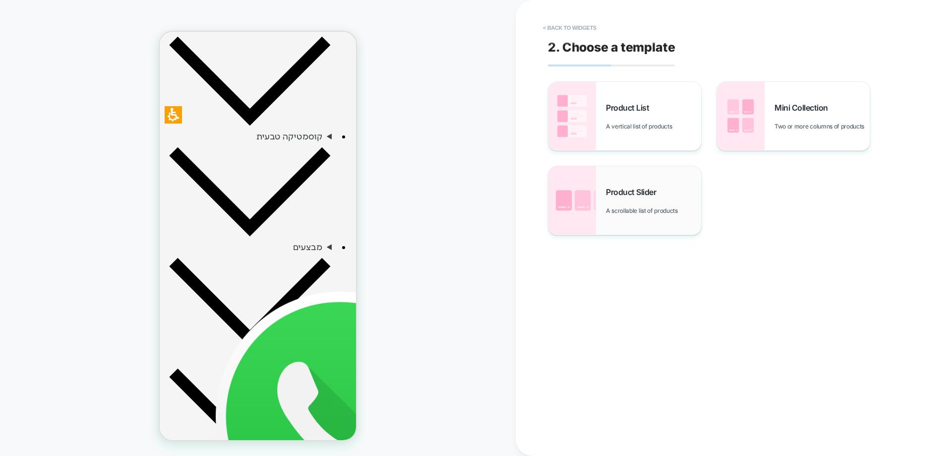
click at [634, 177] on div "Product Slider A scrollable list of products" at bounding box center [625, 200] width 153 height 68
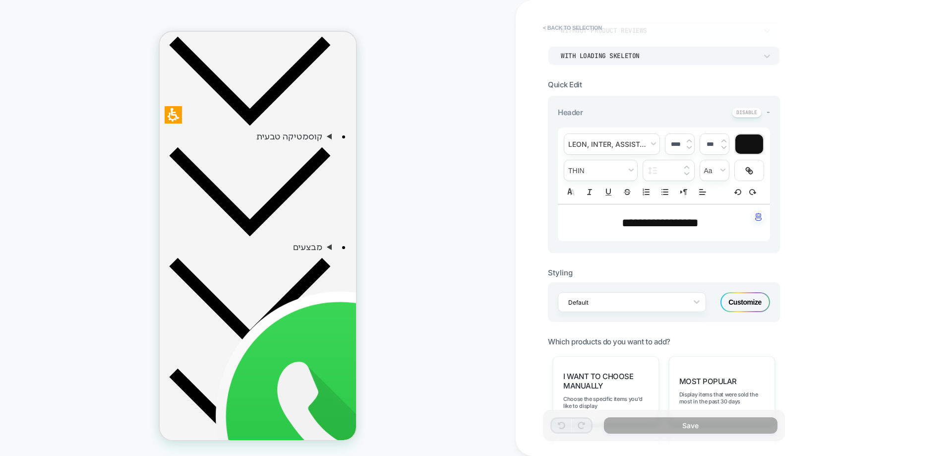
scroll to position [347, 0]
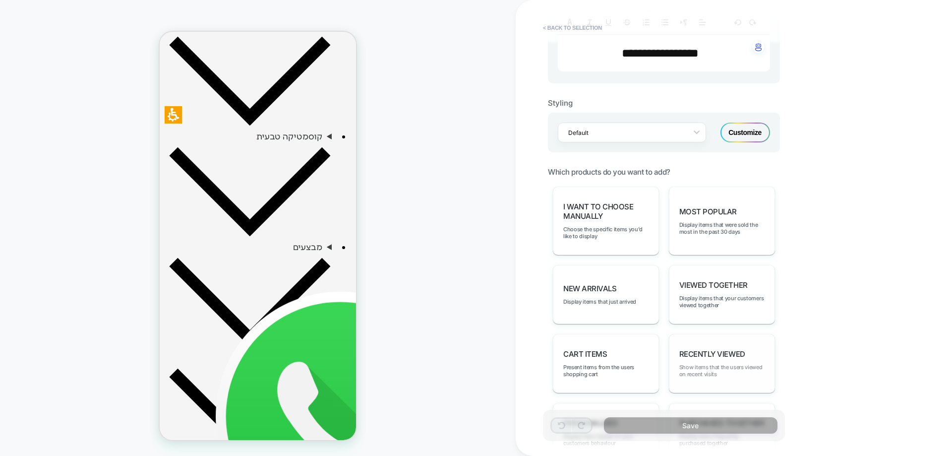
click at [718, 365] on span "Show items that the users viewed on recent visits" at bounding box center [721, 371] width 85 height 14
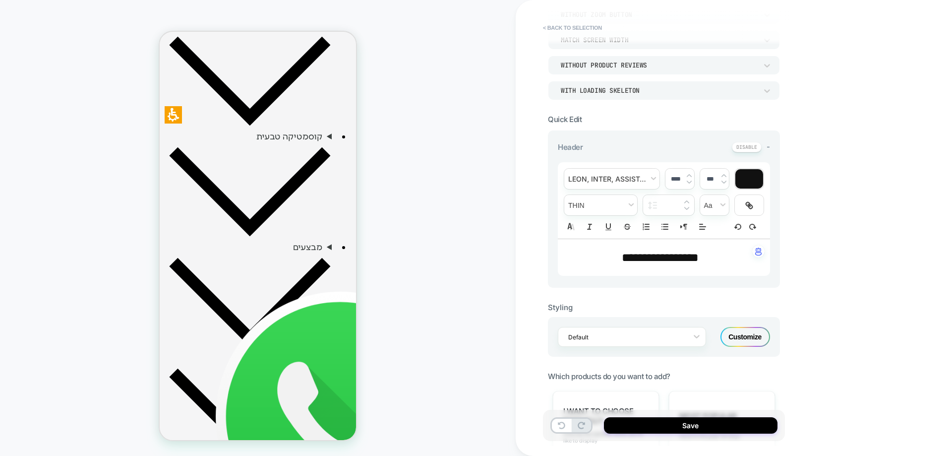
scroll to position [149, 0]
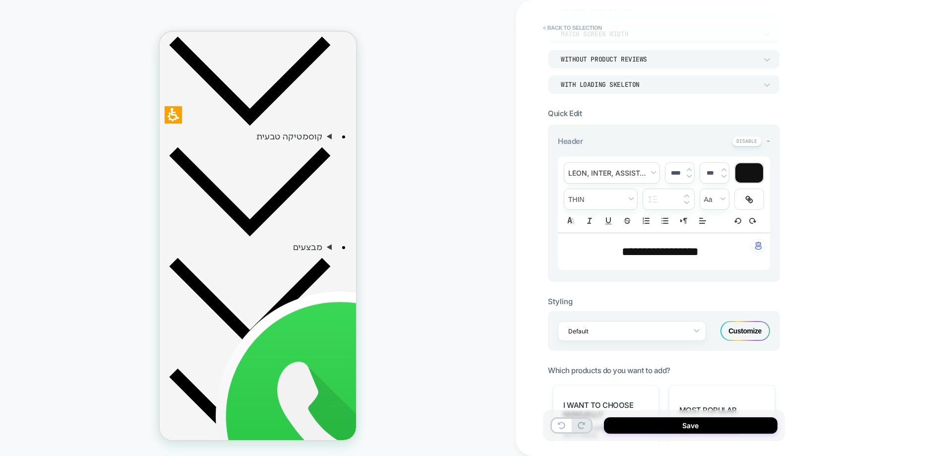
click at [679, 249] on span "**********" at bounding box center [660, 252] width 77 height 12
type input "****"
click at [679, 249] on span "**********" at bounding box center [660, 252] width 77 height 12
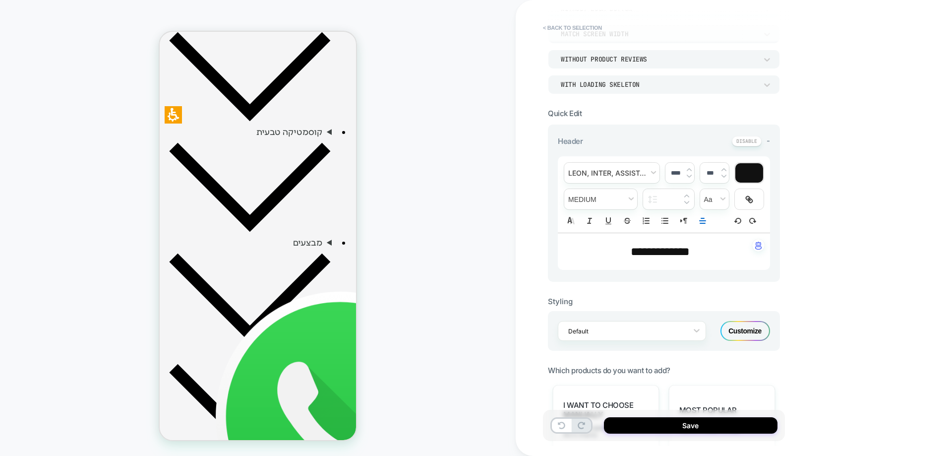
scroll to position [385, 0]
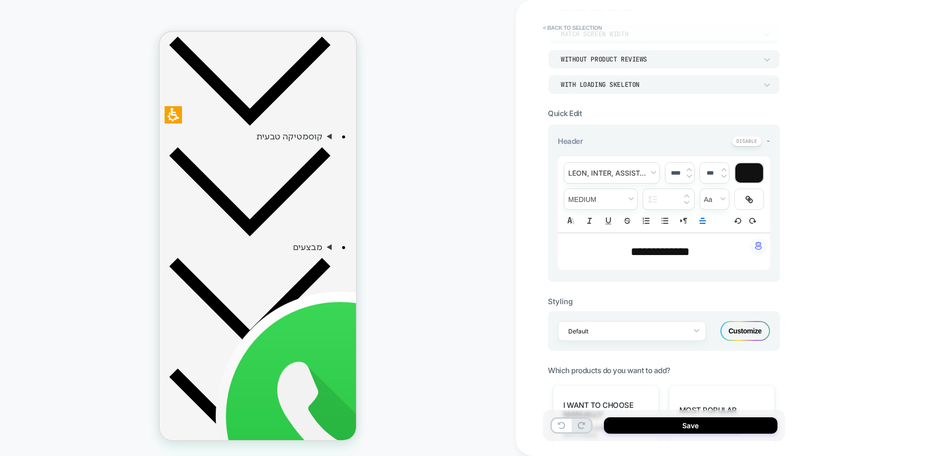
click at [661, 83] on div "WITH LOADING SKELETON" at bounding box center [659, 84] width 196 height 8
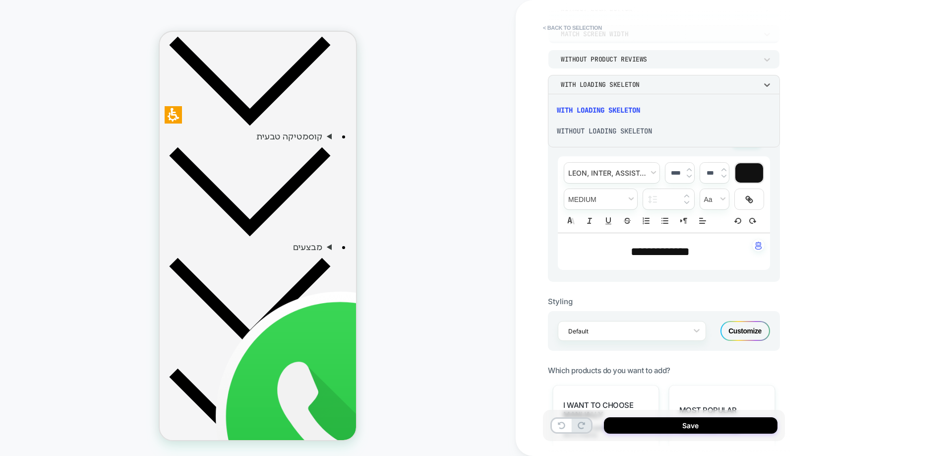
click at [661, 83] on div at bounding box center [476, 228] width 952 height 456
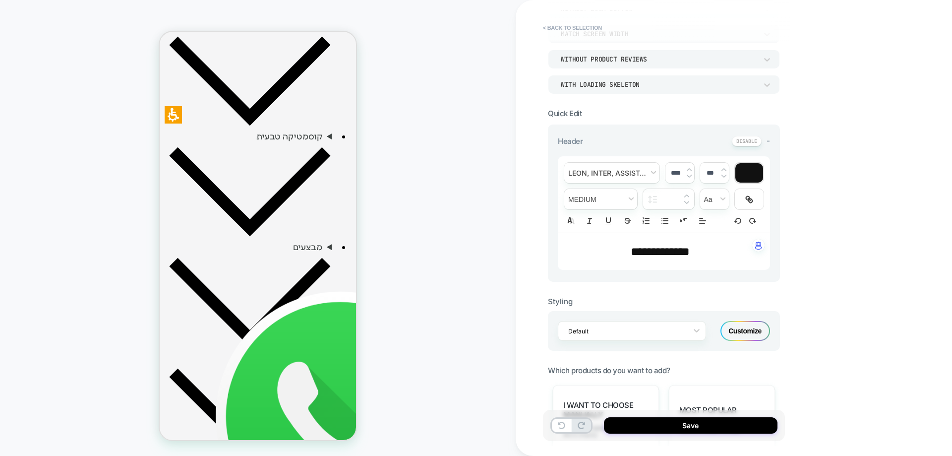
click at [655, 61] on div "Without Product Reviews" at bounding box center [659, 59] width 196 height 8
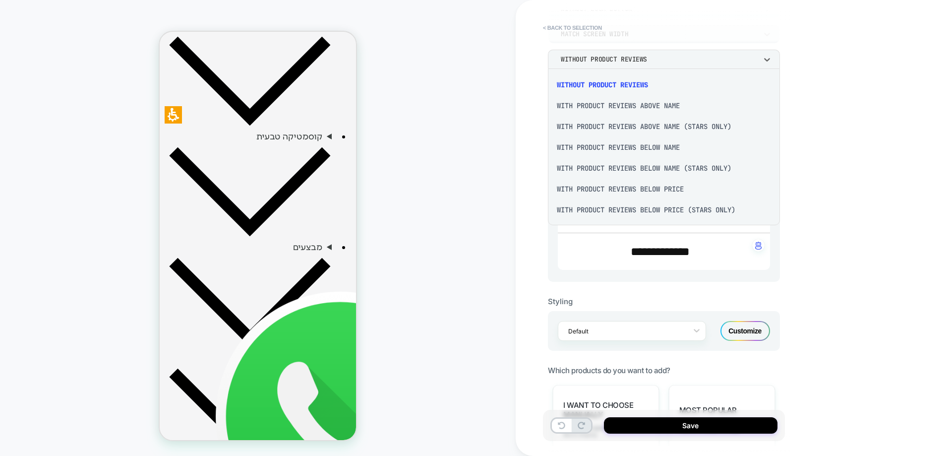
click at [635, 211] on div "With Product Reviews Below Price (Stars Only)" at bounding box center [664, 209] width 224 height 21
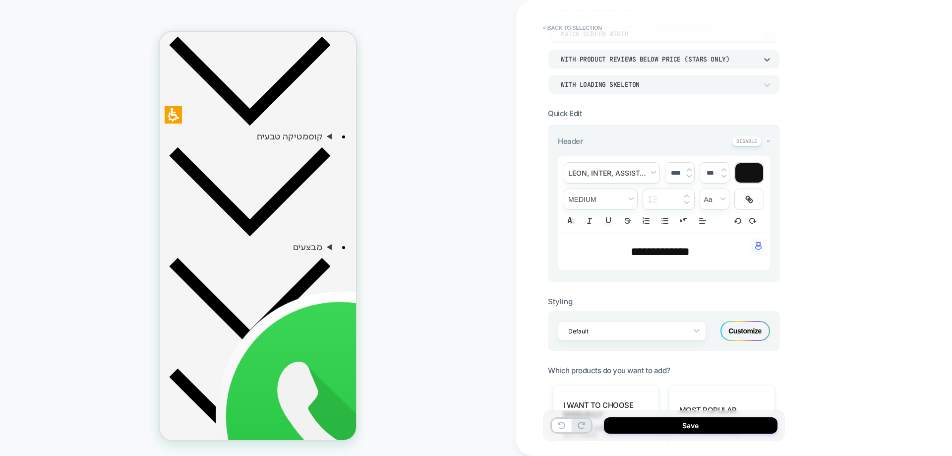
click at [642, 59] on div "With Product Reviews Below Price (Stars Only)" at bounding box center [659, 59] width 196 height 8
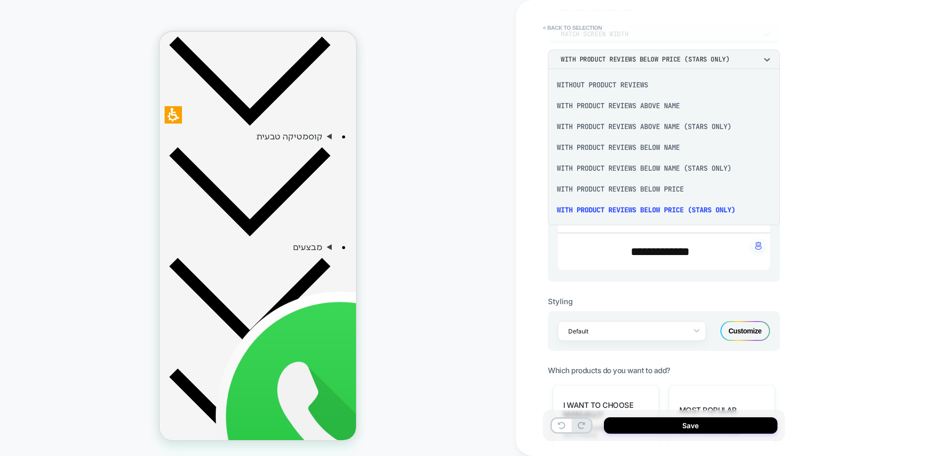
click at [469, 57] on div at bounding box center [476, 228] width 952 height 456
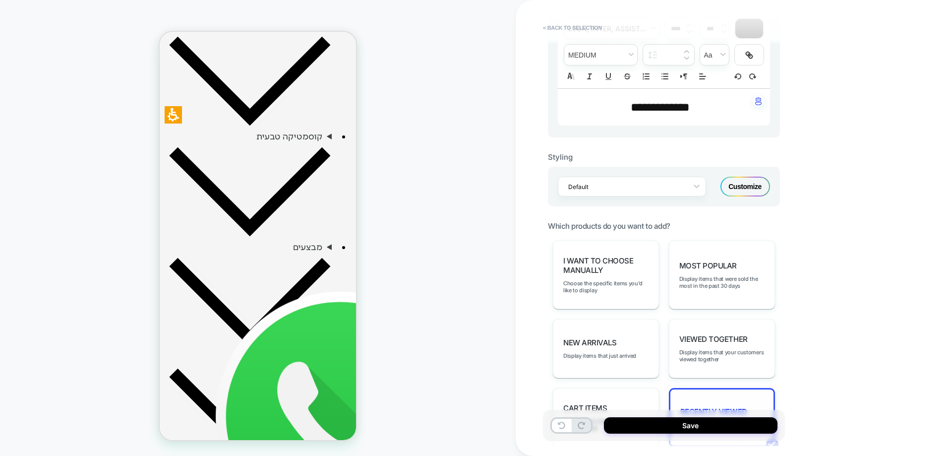
scroll to position [298, 0]
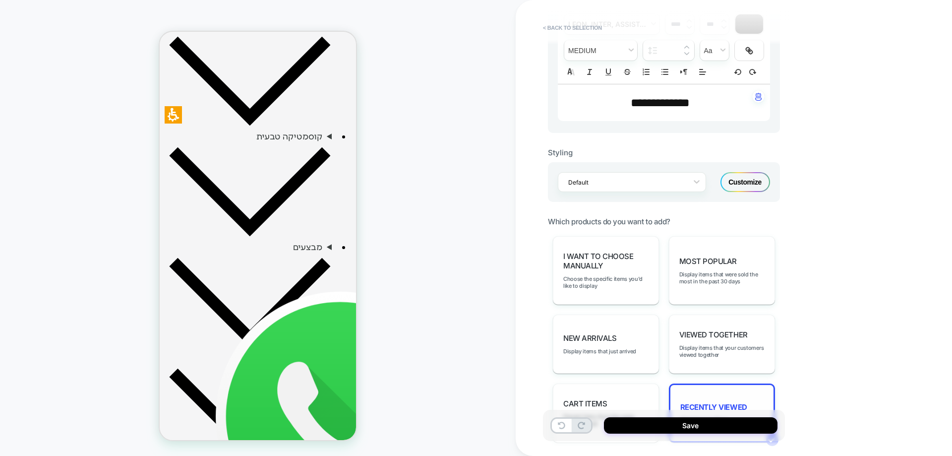
click at [741, 179] on div "Customize" at bounding box center [746, 182] width 50 height 20
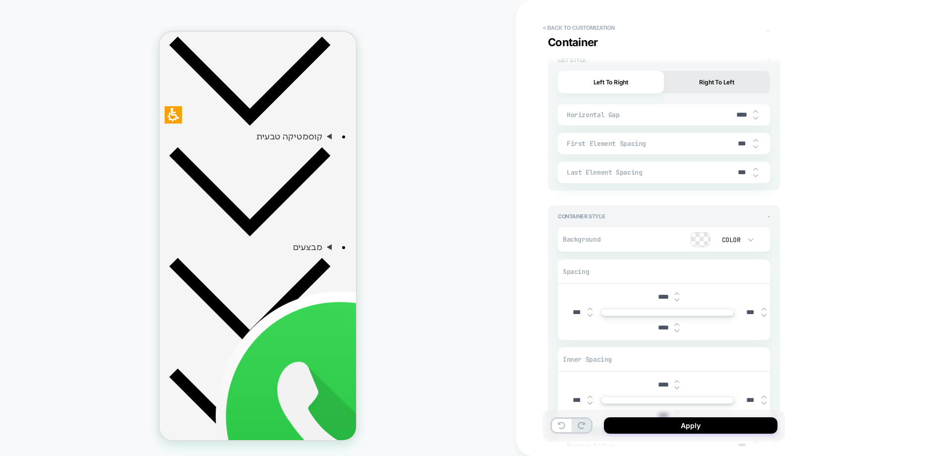
scroll to position [2480, 0]
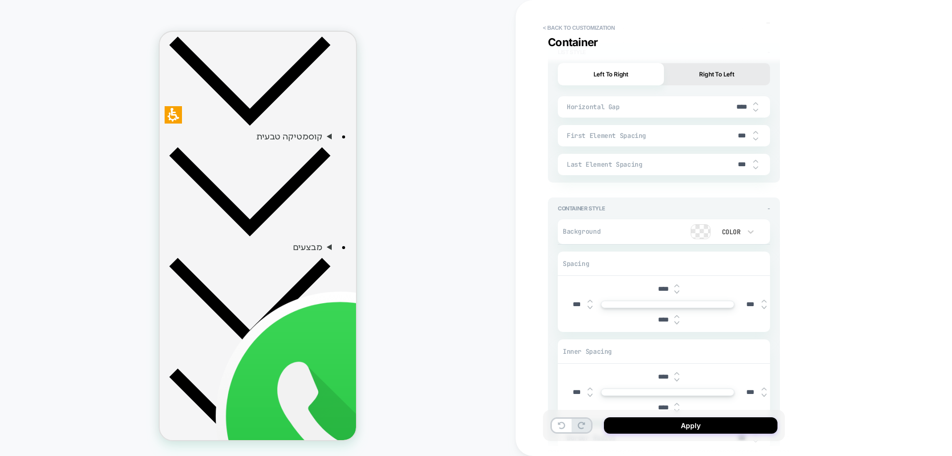
click at [713, 70] on button "Right To Left" at bounding box center [717, 74] width 106 height 22
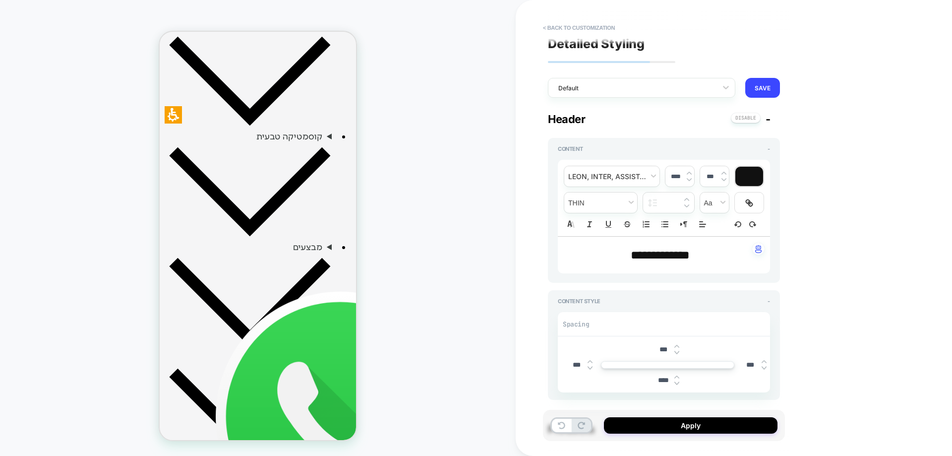
scroll to position [0, 0]
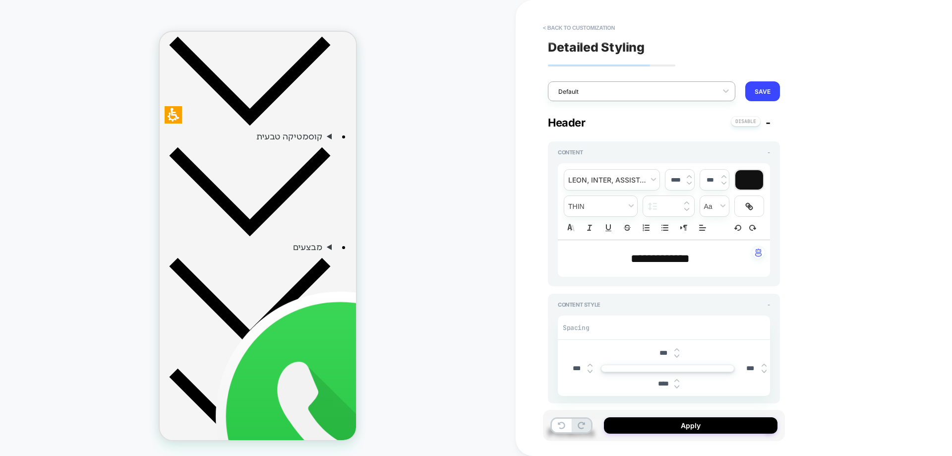
click at [707, 87] on div at bounding box center [635, 91] width 154 height 9
click at [0, 0] on div "M Product Slider (LATEST PUBLISHED)" at bounding box center [0, 0] width 0 height 0
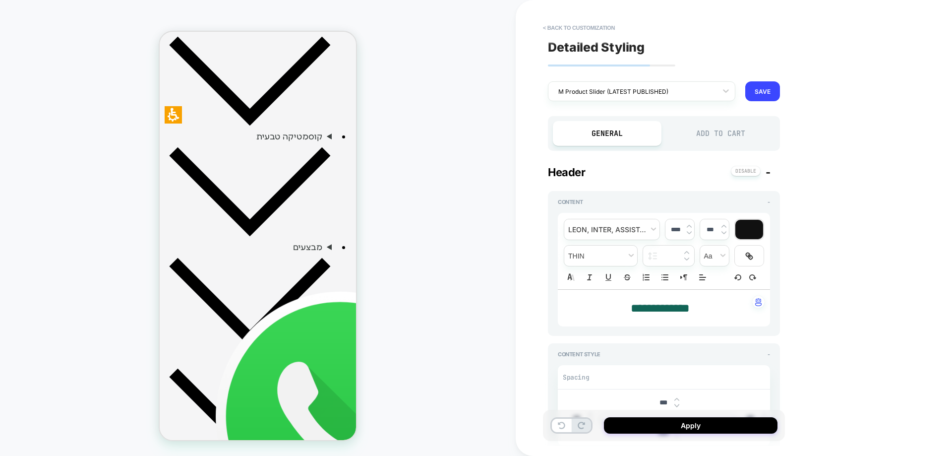
click at [695, 139] on div "Add to Cart" at bounding box center [721, 133] width 109 height 25
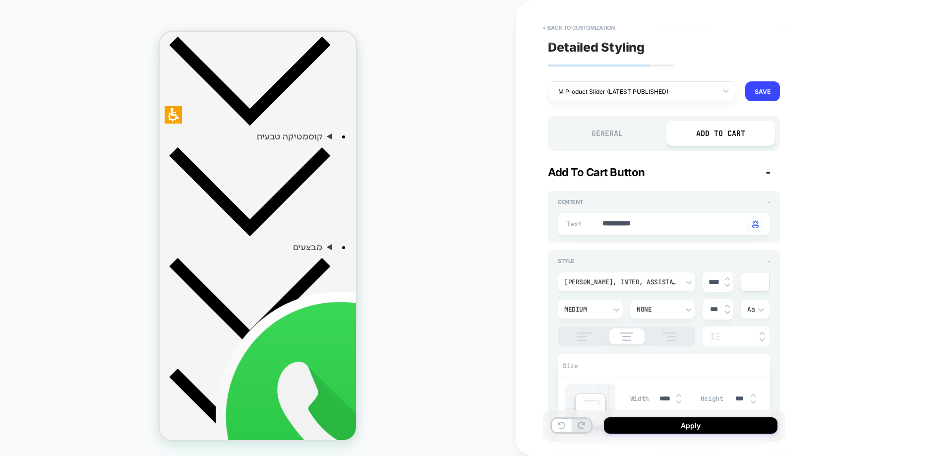
type textarea "*"
click at [660, 226] on textarea "**********" at bounding box center [674, 224] width 145 height 11
type textarea "**"
type textarea "*"
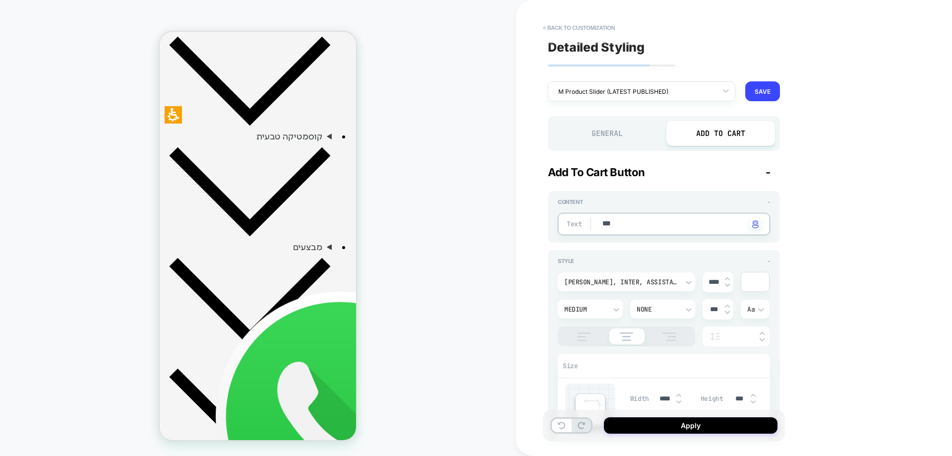
type textarea "****"
type textarea "*"
type textarea "***"
type textarea "*"
type textarea "****"
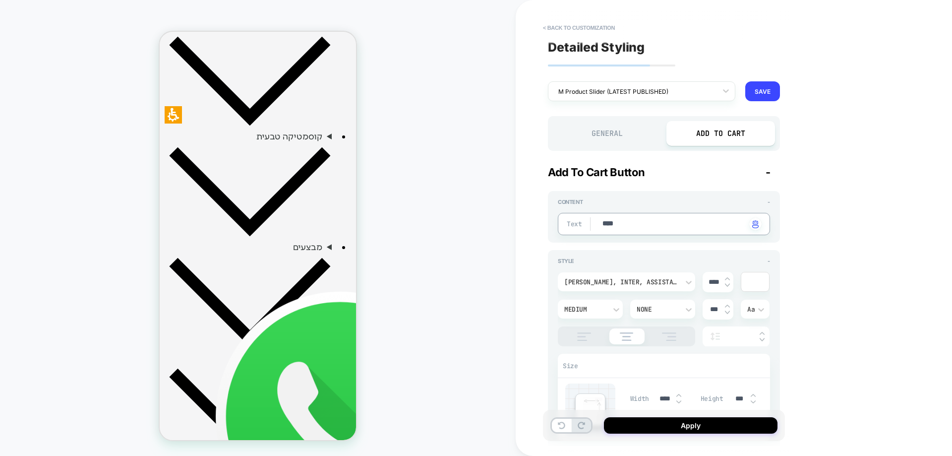
type textarea "*"
type textarea "*******"
type textarea "*"
type textarea "******"
type textarea "*"
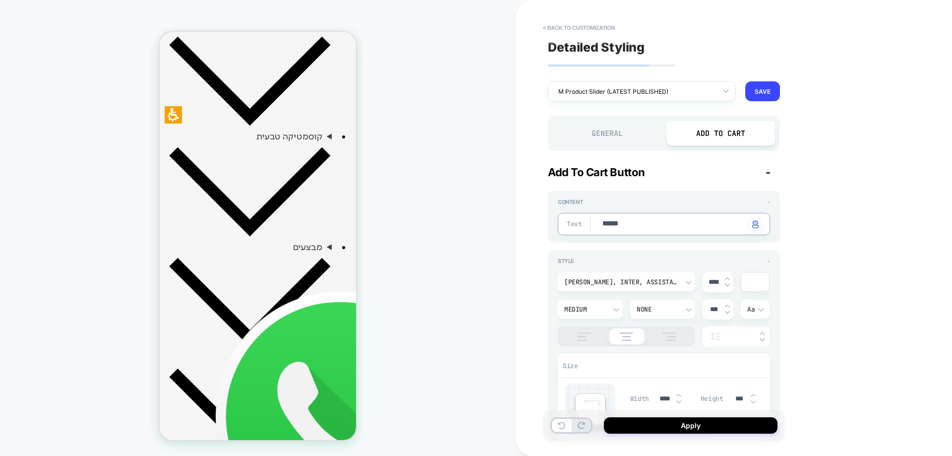
type textarea "****"
type textarea "*"
type textarea "********"
type textarea "*"
type textarea "*******"
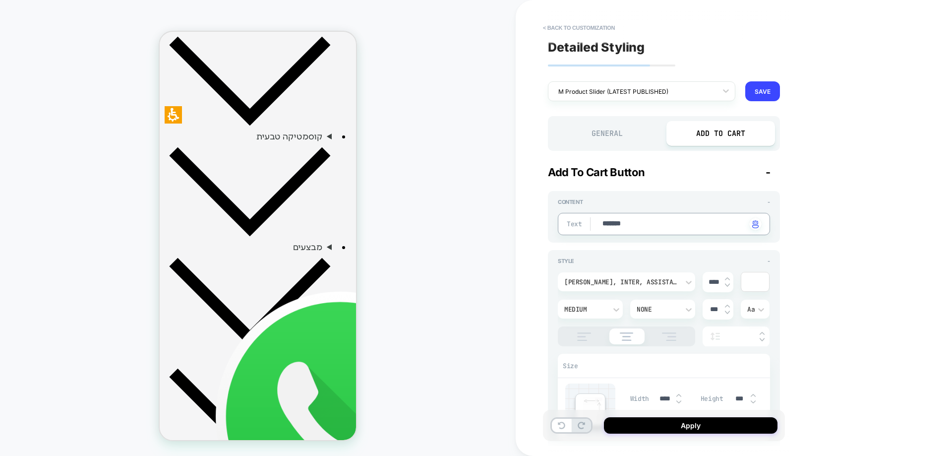
type textarea "*"
type textarea "****"
type textarea "*"
type textarea "******"
type textarea "*"
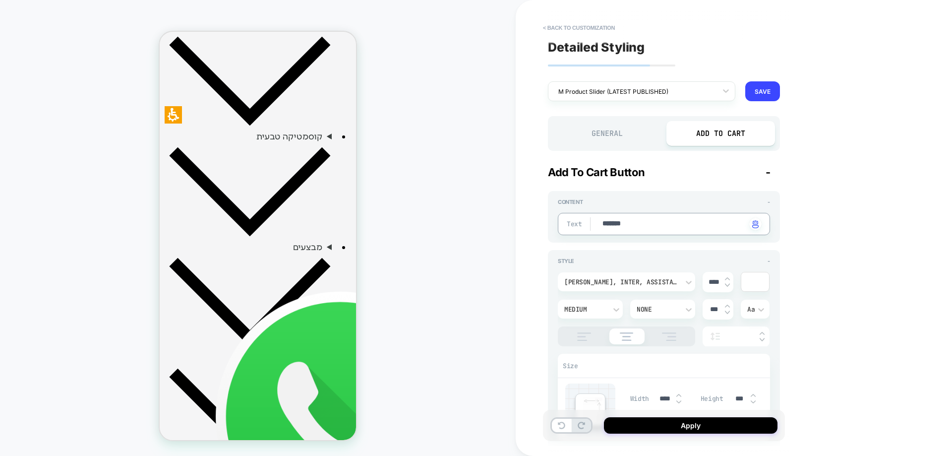
type textarea "********"
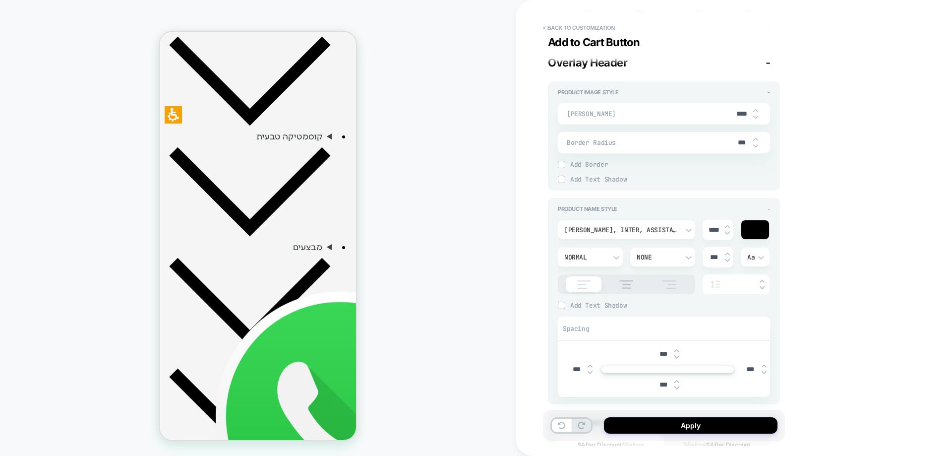
type textarea "*"
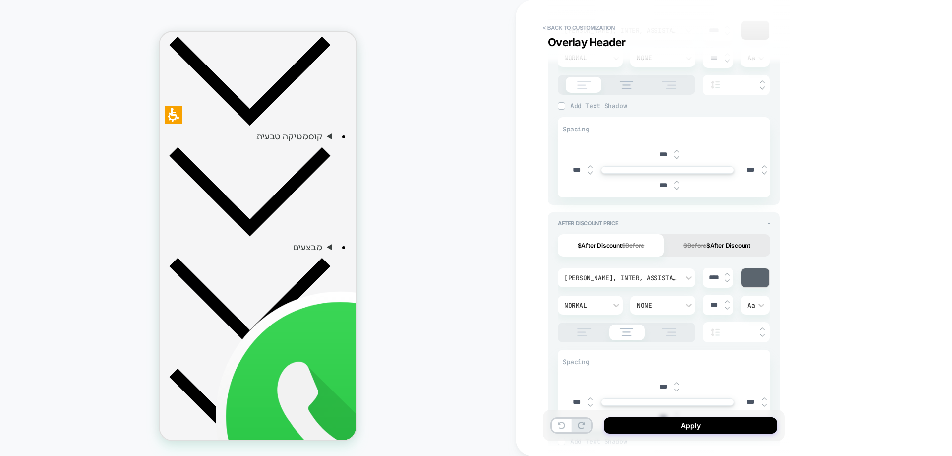
scroll to position [893, 0]
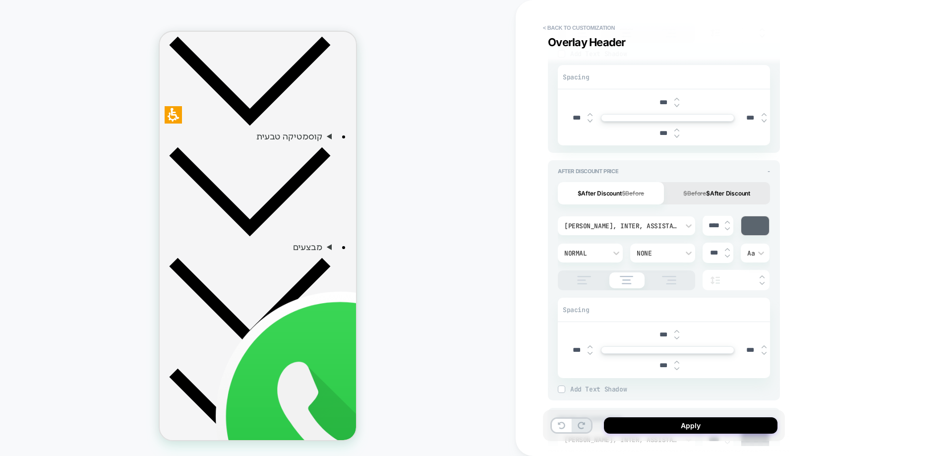
type textarea "********"
click at [723, 191] on button "$Before $After Discount" at bounding box center [717, 193] width 106 height 22
click at [619, 190] on button "$After Discount $Before" at bounding box center [611, 193] width 106 height 22
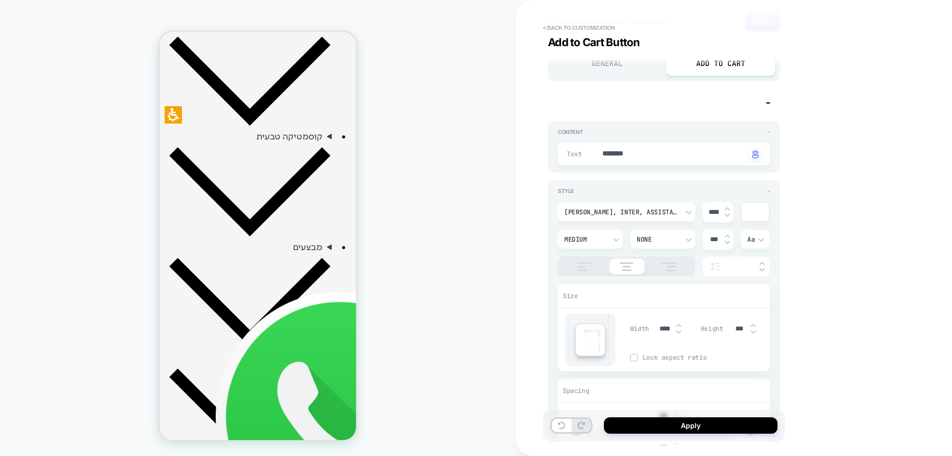
scroll to position [0, 0]
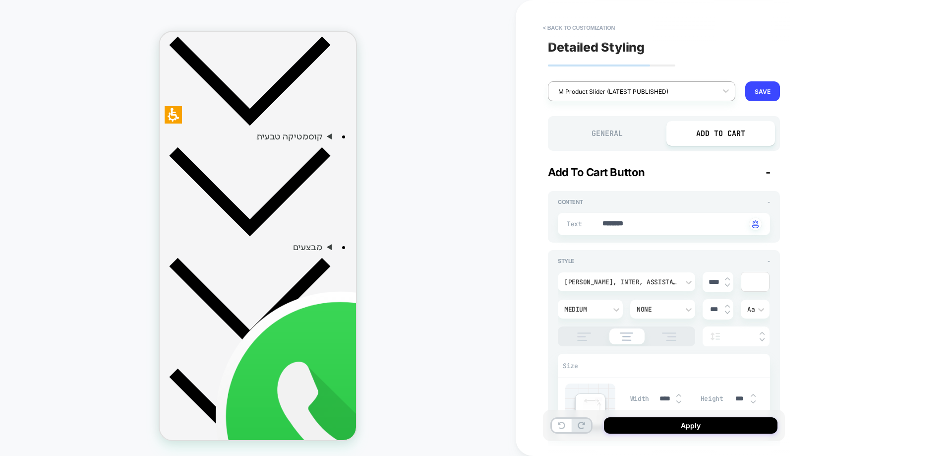
click at [694, 95] on div at bounding box center [635, 91] width 154 height 9
click at [651, 117] on div "Default" at bounding box center [641, 116] width 187 height 18
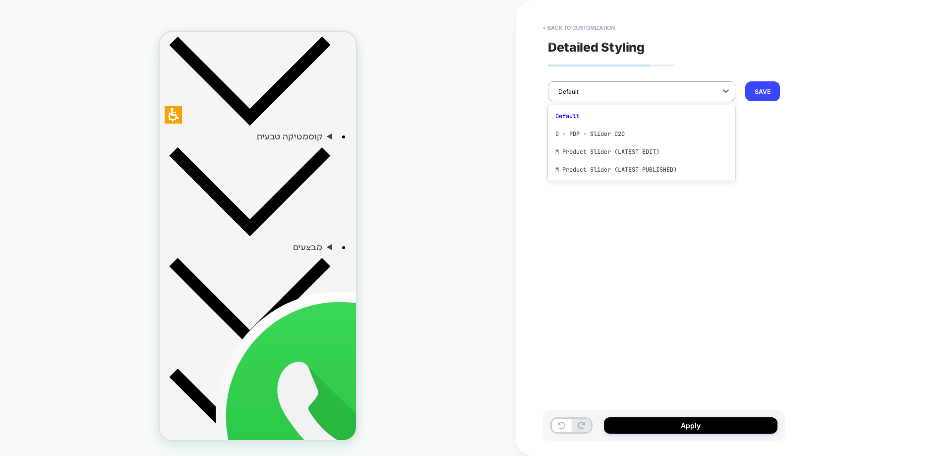
click at [698, 94] on div at bounding box center [635, 91] width 154 height 9
click at [627, 172] on div "M Product Slider (LATEST PUBLISHED)" at bounding box center [641, 170] width 187 height 18
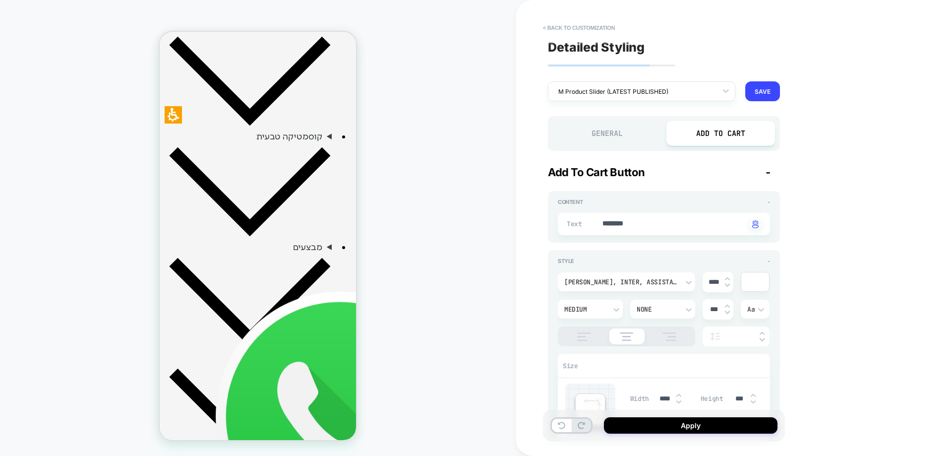
type textarea "*"
click at [0, 0] on button "Apply" at bounding box center [0, 0] width 0 height 0
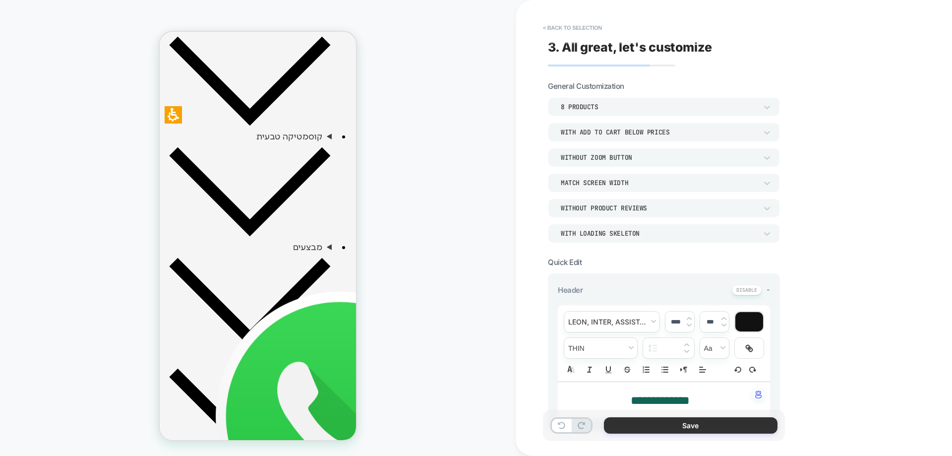
click at [698, 422] on button "Save" at bounding box center [691, 425] width 174 height 16
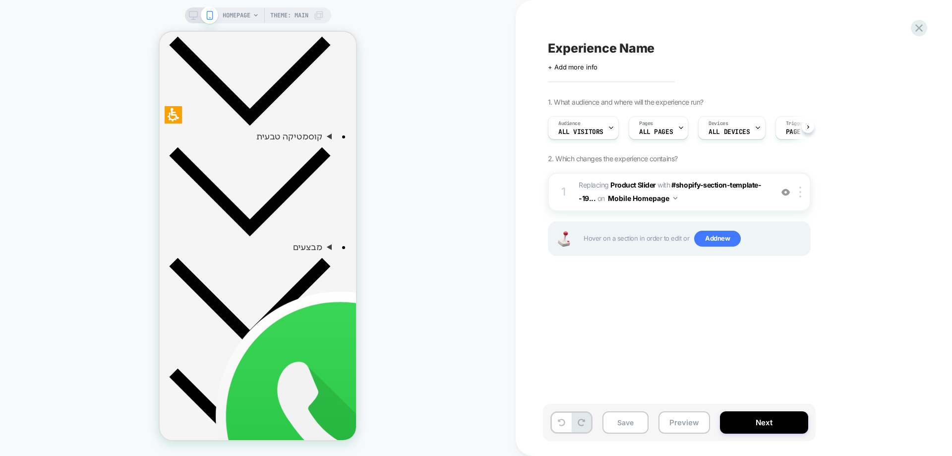
scroll to position [0, 0]
click at [625, 427] on button "Save" at bounding box center [626, 422] width 46 height 22
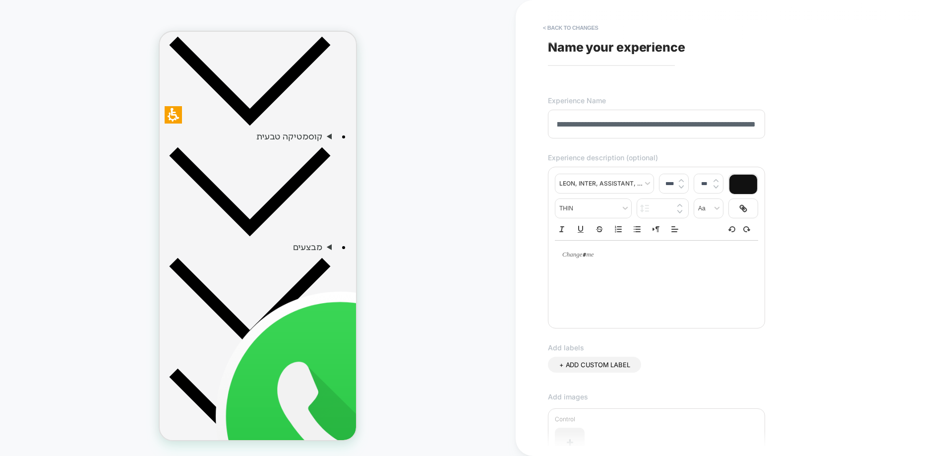
scroll to position [0, 38]
type input "**********"
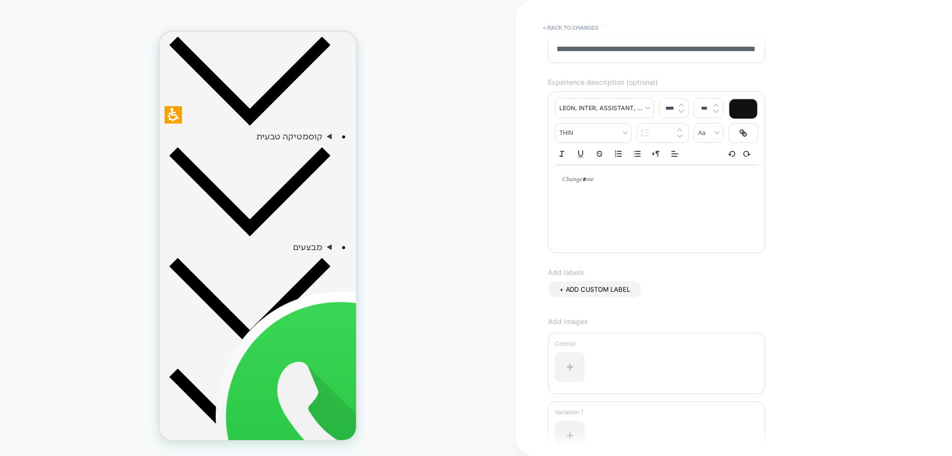
scroll to position [178, 0]
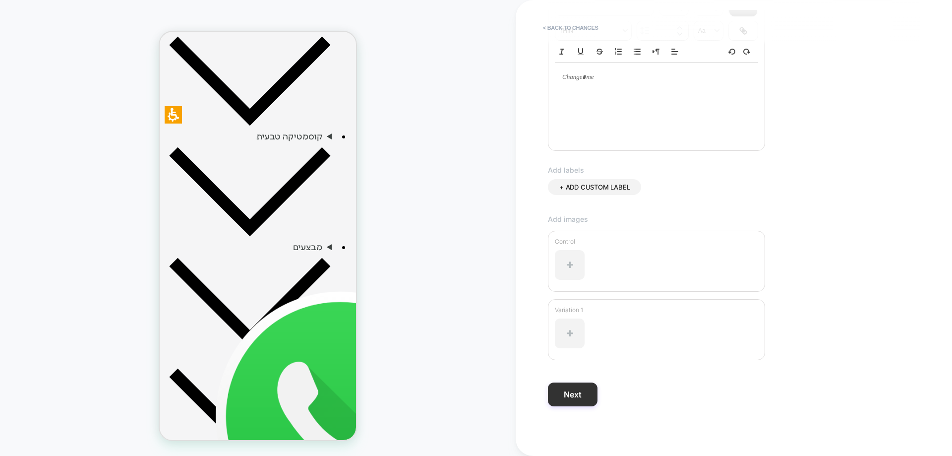
click at [572, 398] on button "Next" at bounding box center [573, 394] width 50 height 24
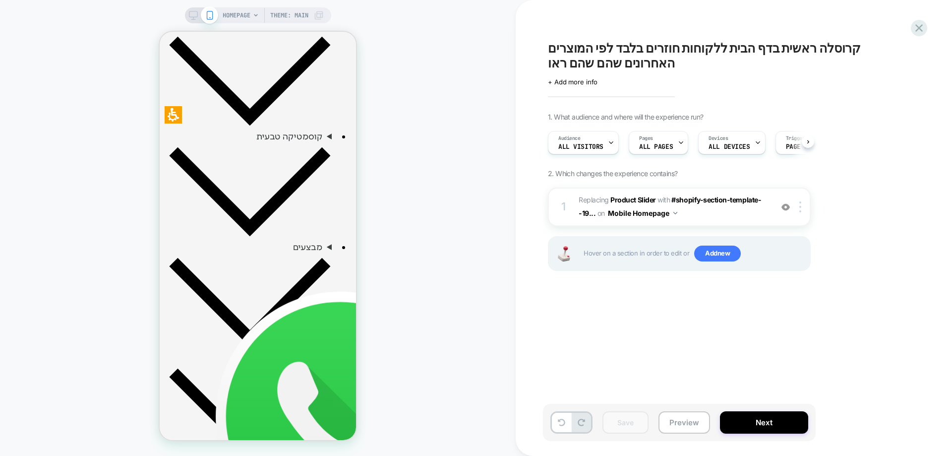
scroll to position [0, 0]
